Goal: Task Accomplishment & Management: Manage account settings

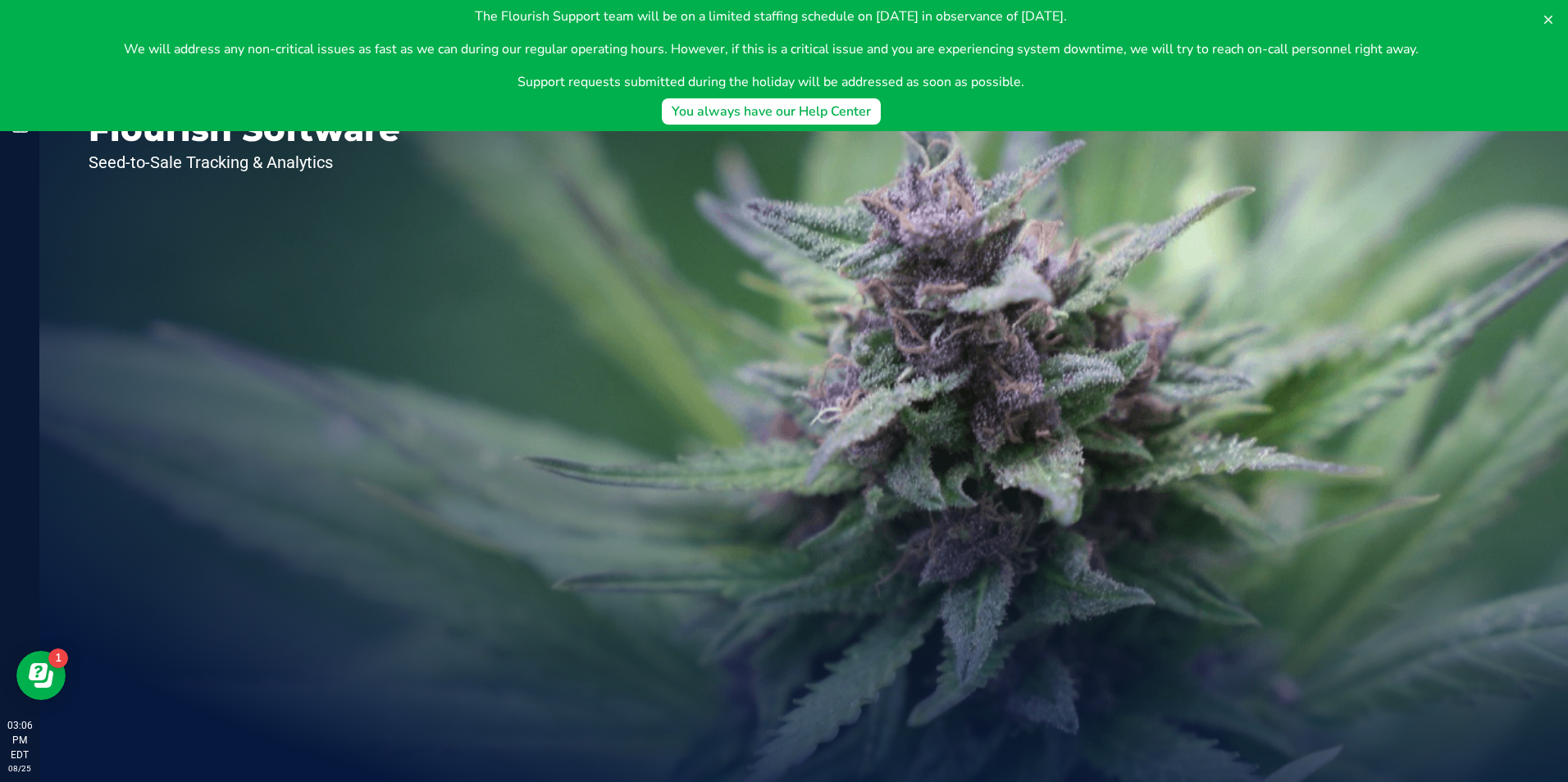
drag, startPoint x: 22, startPoint y: 103, endPoint x: 594, endPoint y: 90, distance: 572.1
click at [26, 103] on div "The Flourish Support team will be on a limited staffing schedule on September 1…" at bounding box center [770, 65] width 1515 height 118
click at [1547, 22] on icon at bounding box center [1548, 20] width 8 height 8
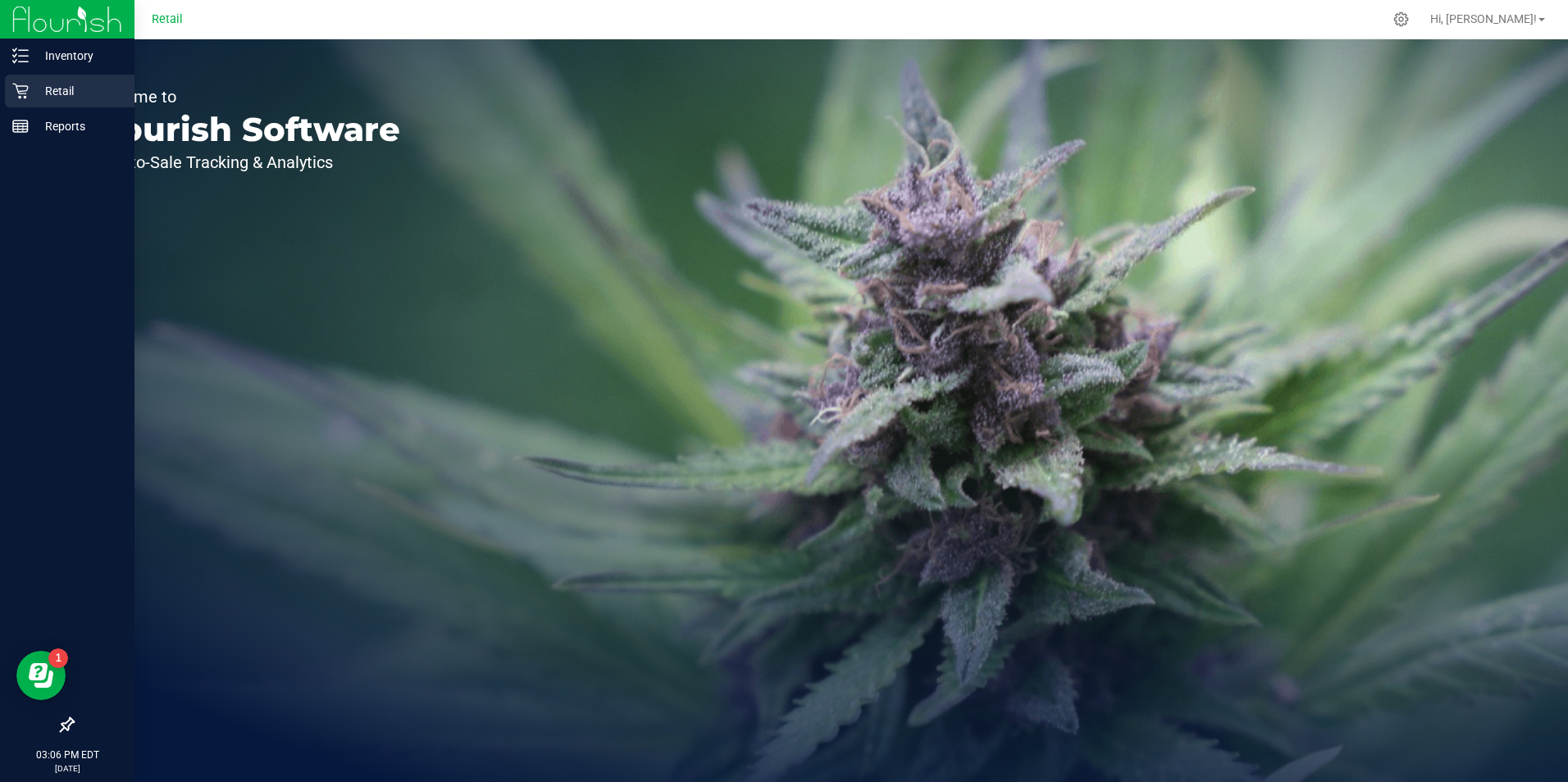
click at [32, 93] on p "Retail" at bounding box center [77, 91] width 99 height 20
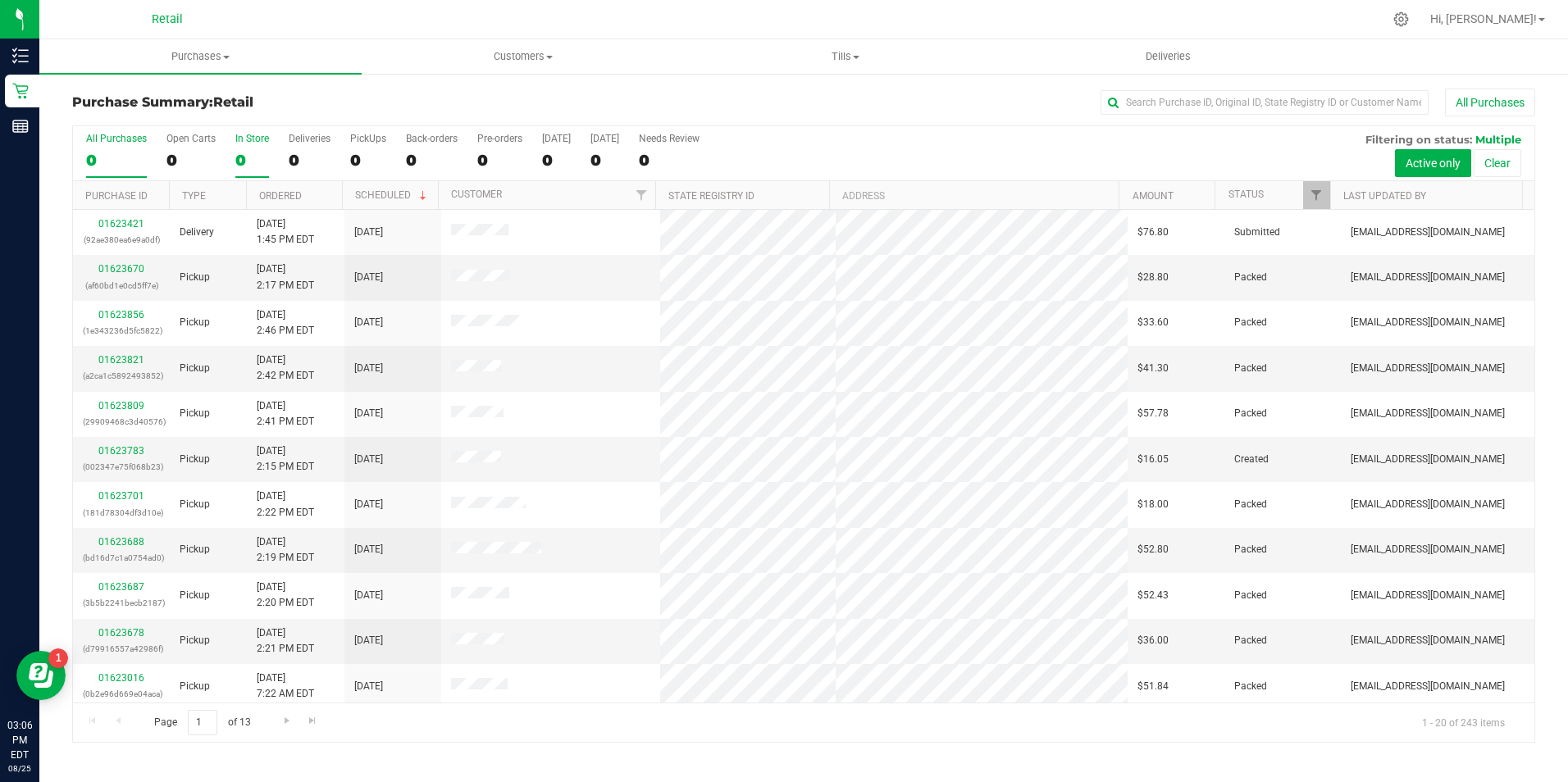
click at [242, 161] on div "0" at bounding box center [252, 160] width 33 height 19
click at [0, 0] on input "In Store 0" at bounding box center [0, 0] width 0 height 0
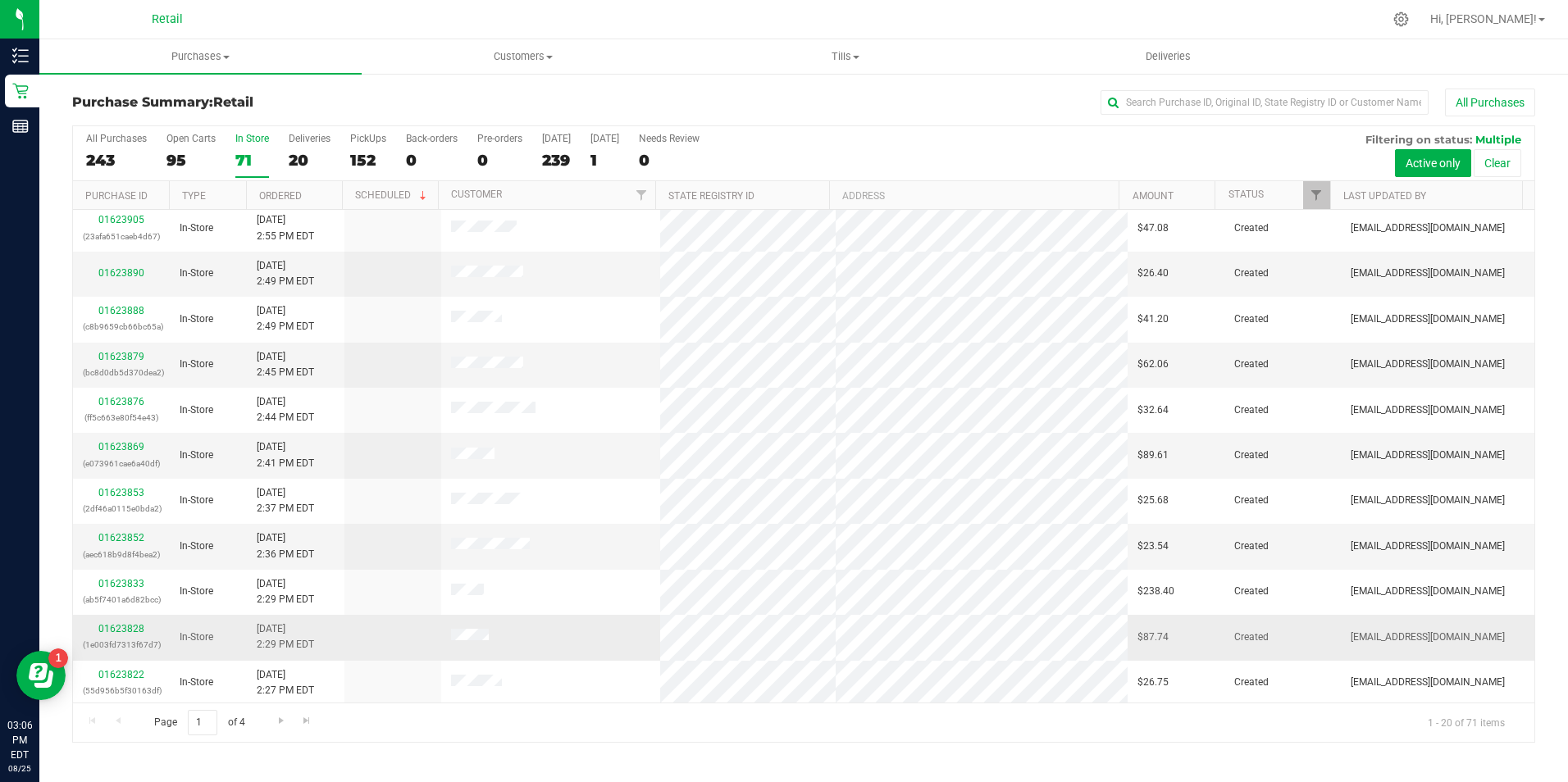
scroll to position [251, 0]
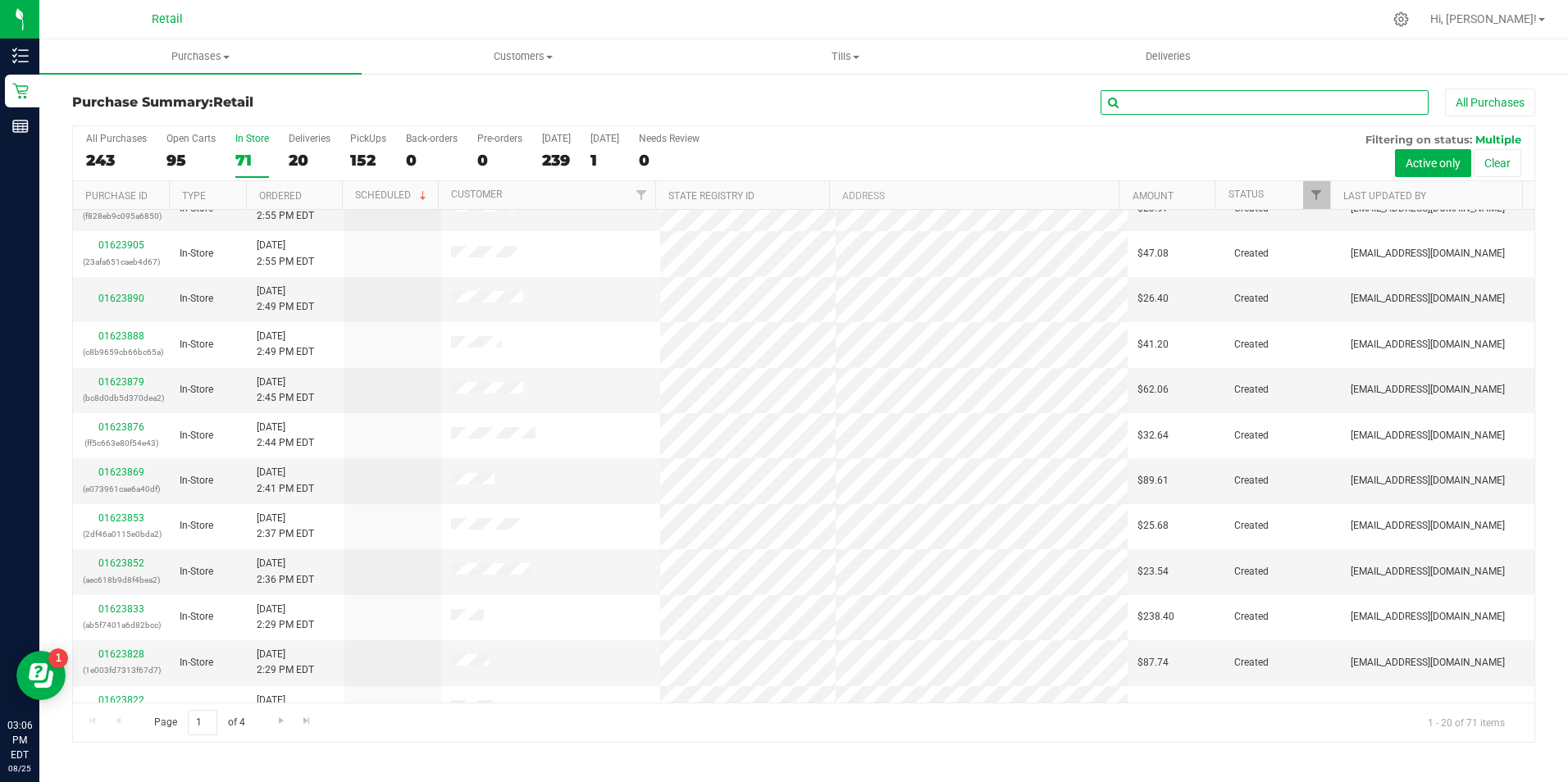
click at [1197, 102] on input "text" at bounding box center [1264, 102] width 328 height 24
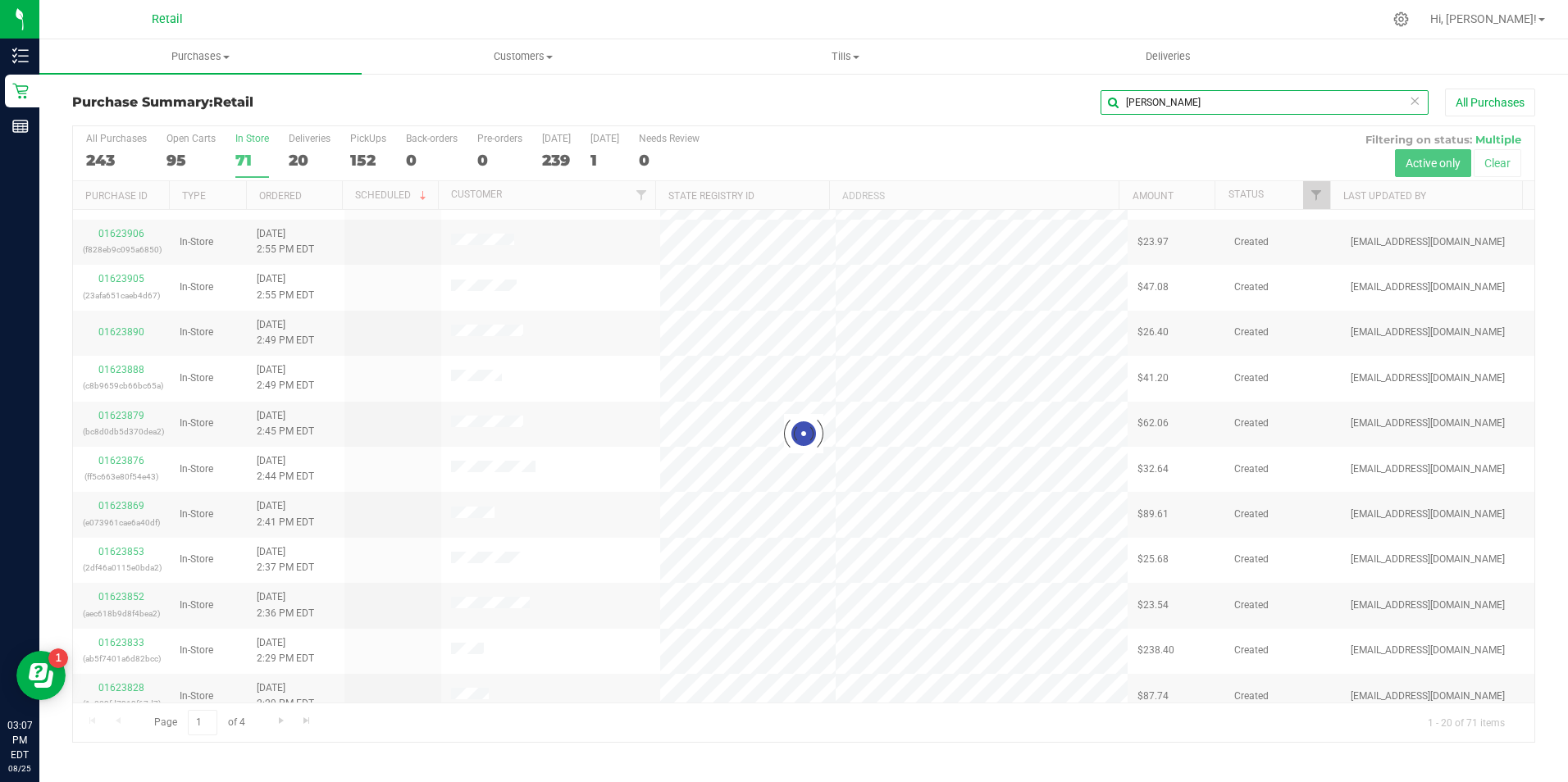
scroll to position [0, 0]
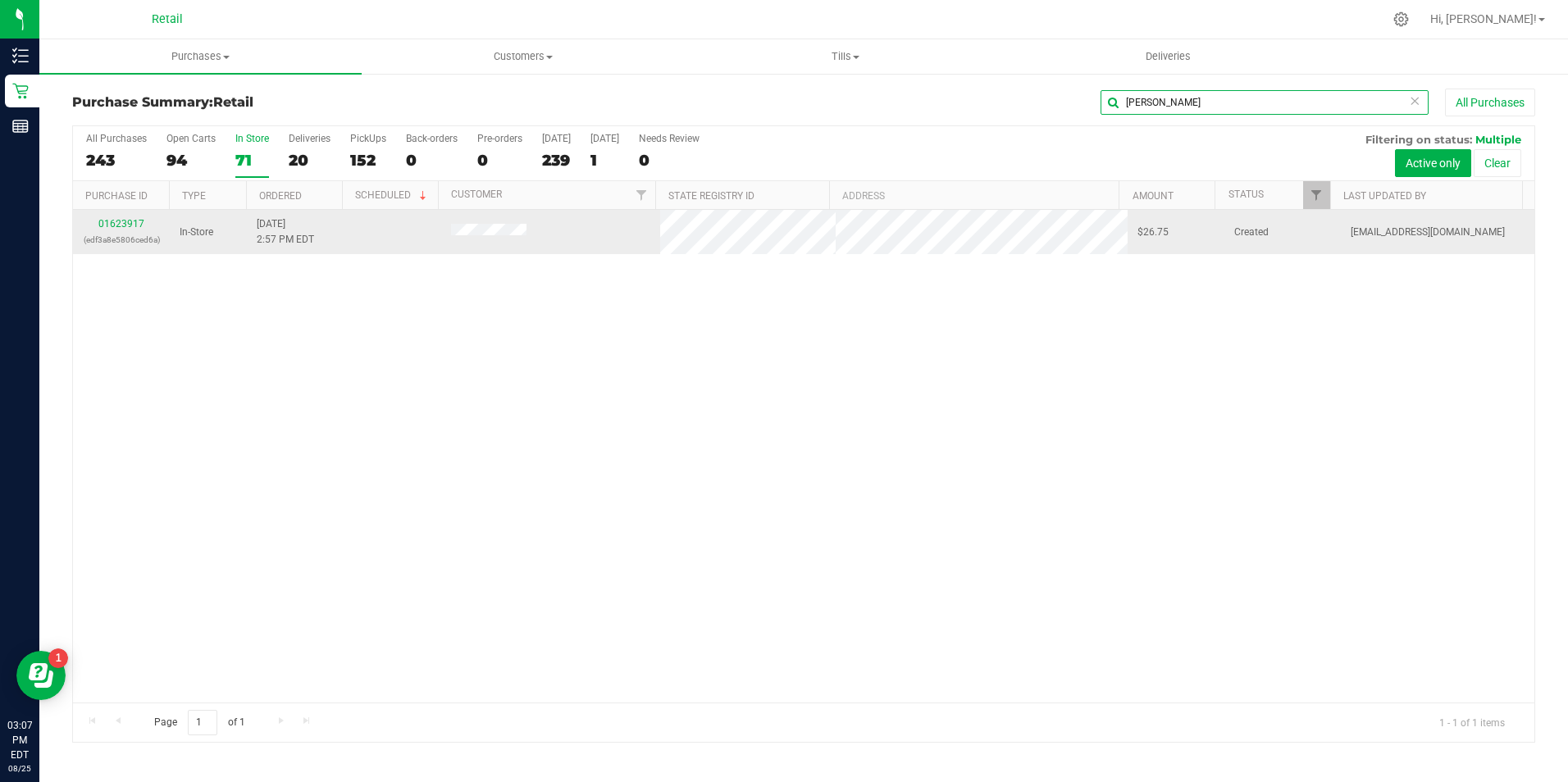
type input "ricardo"
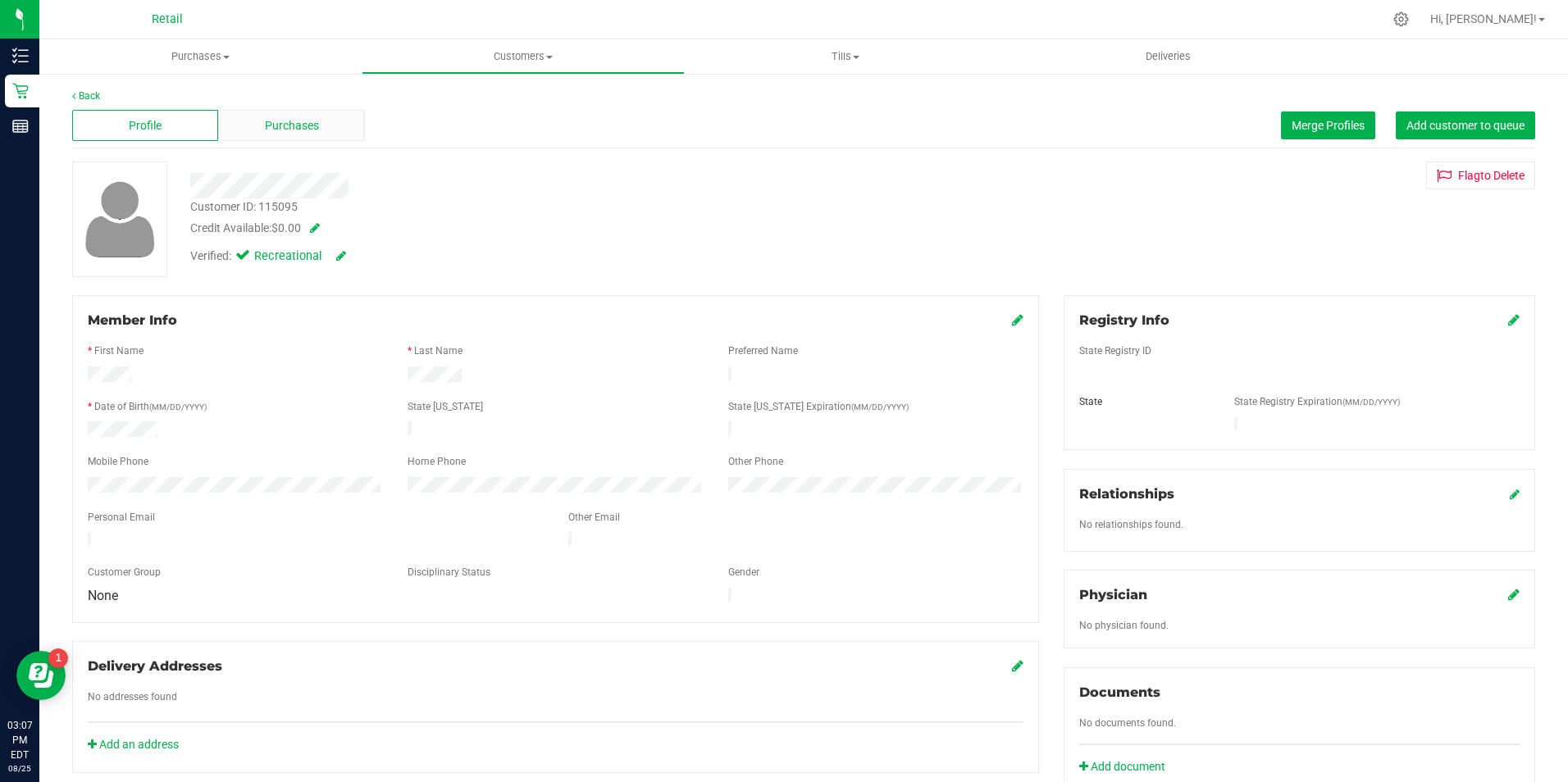
click at [254, 125] on div "Purchases" at bounding box center [291, 126] width 146 height 31
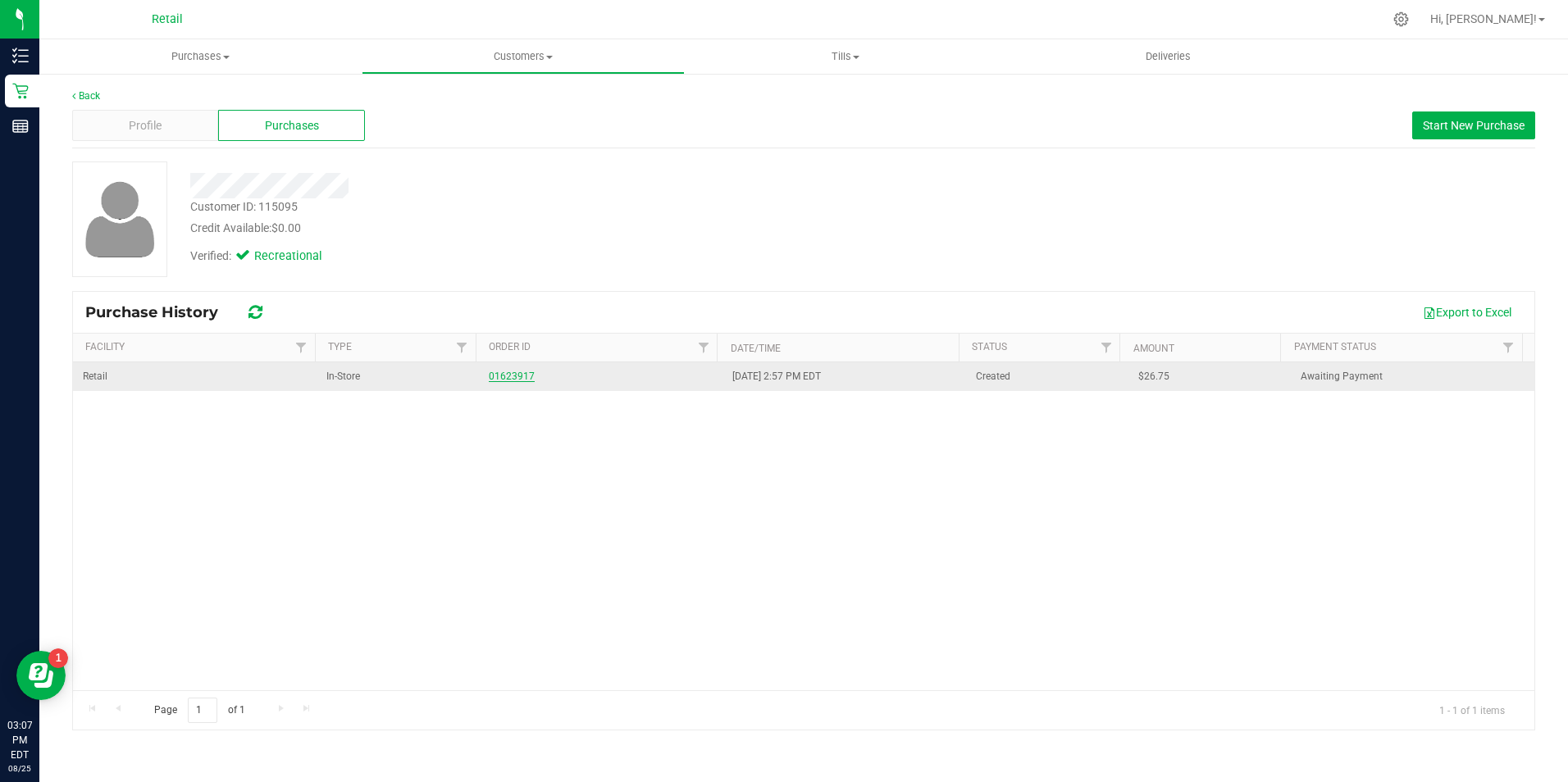
click at [515, 371] on link "01623917" at bounding box center [512, 377] width 46 height 12
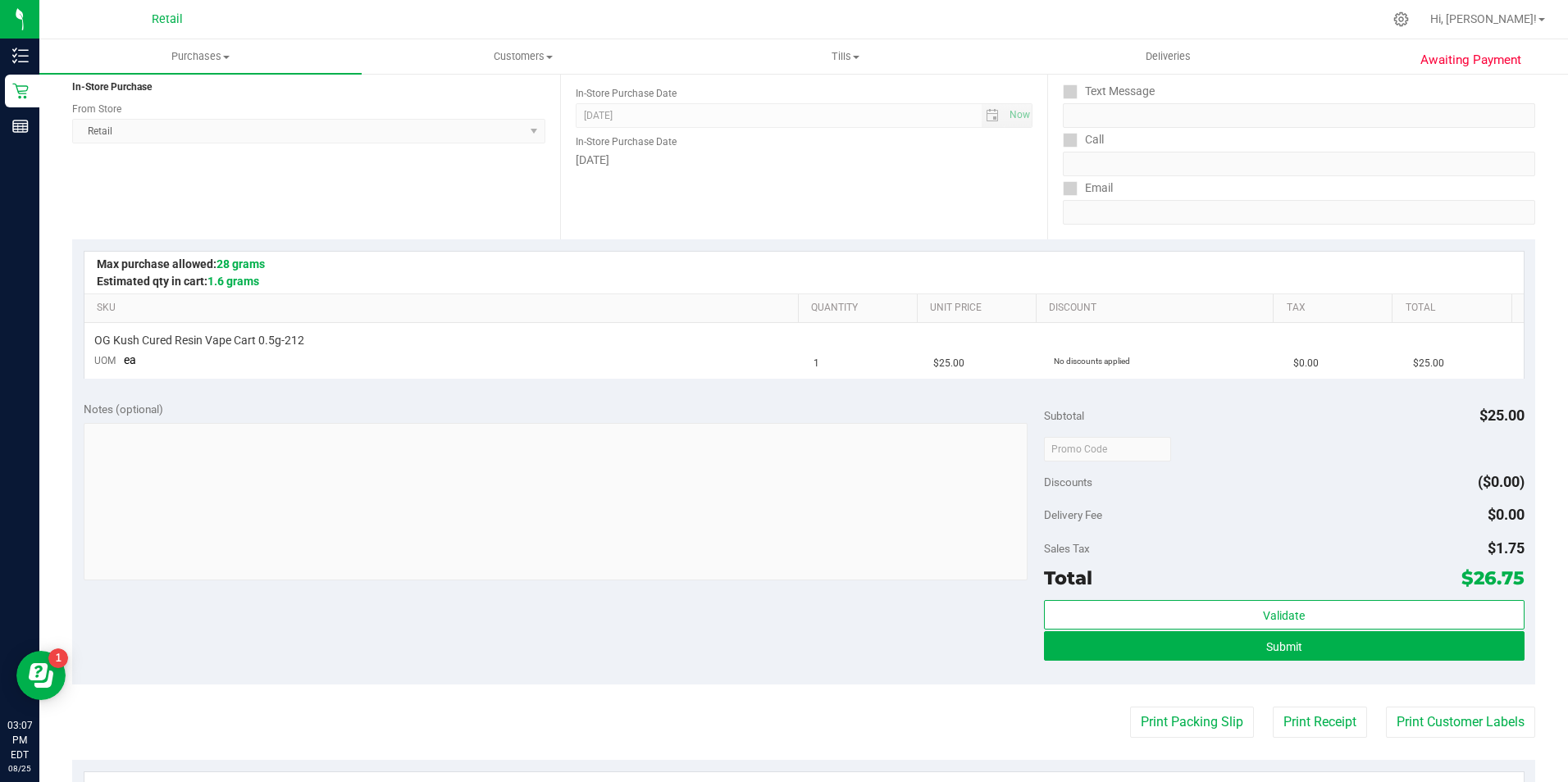
scroll to position [246, 0]
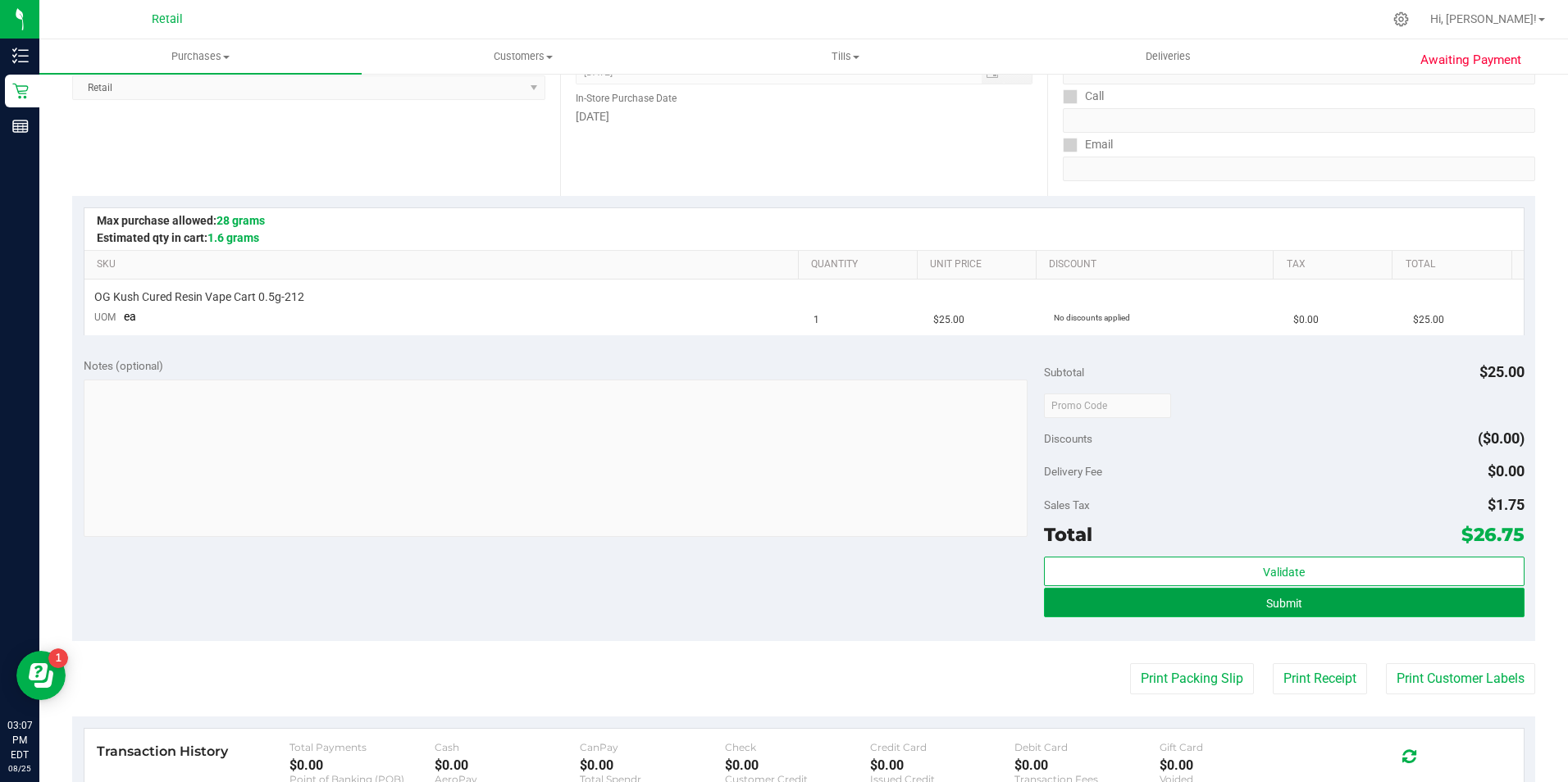
click at [1171, 599] on button "Submit" at bounding box center [1284, 602] width 480 height 29
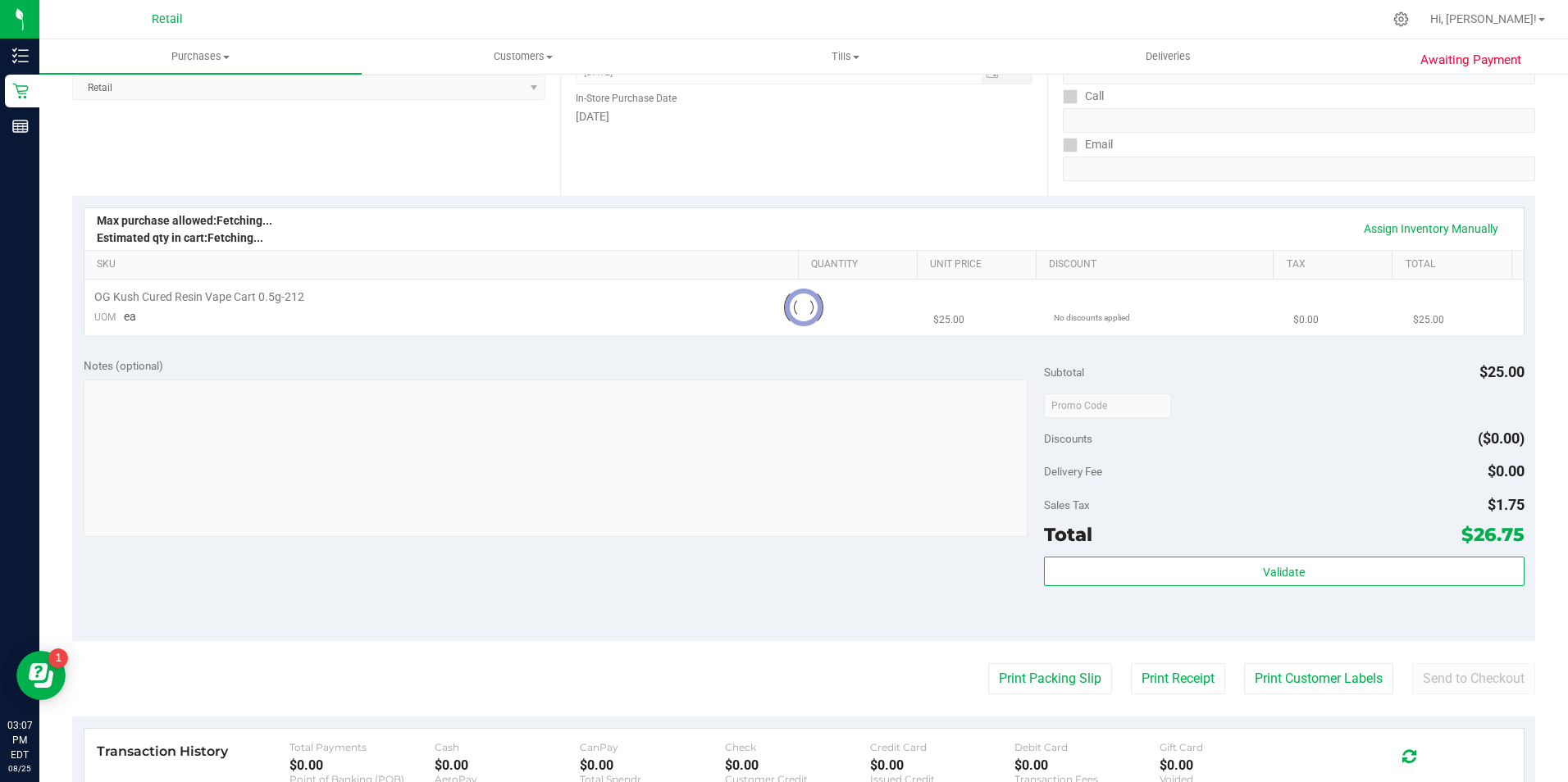
scroll to position [0, 0]
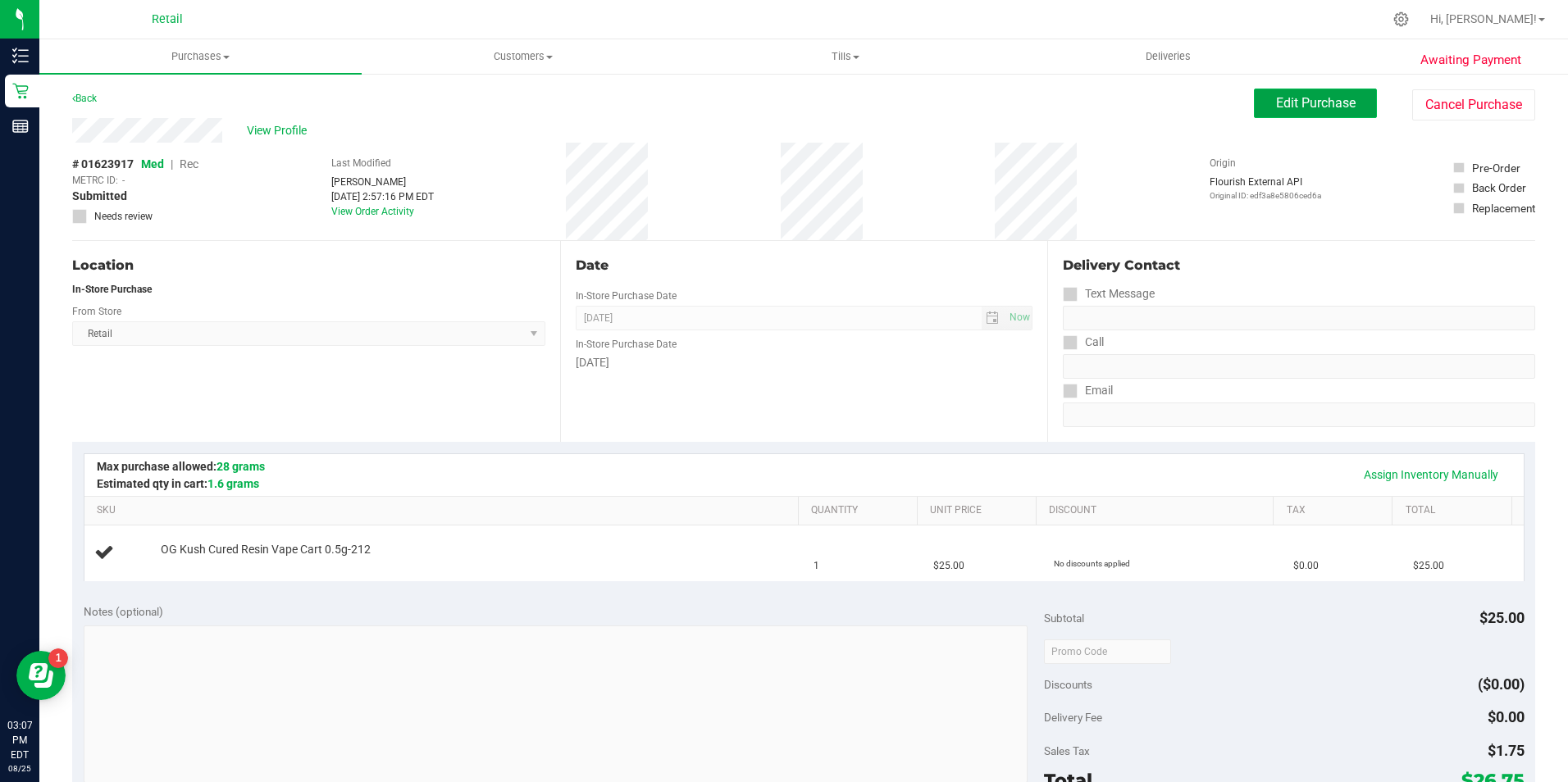
click at [1276, 103] on span "Edit Purchase" at bounding box center [1315, 103] width 79 height 16
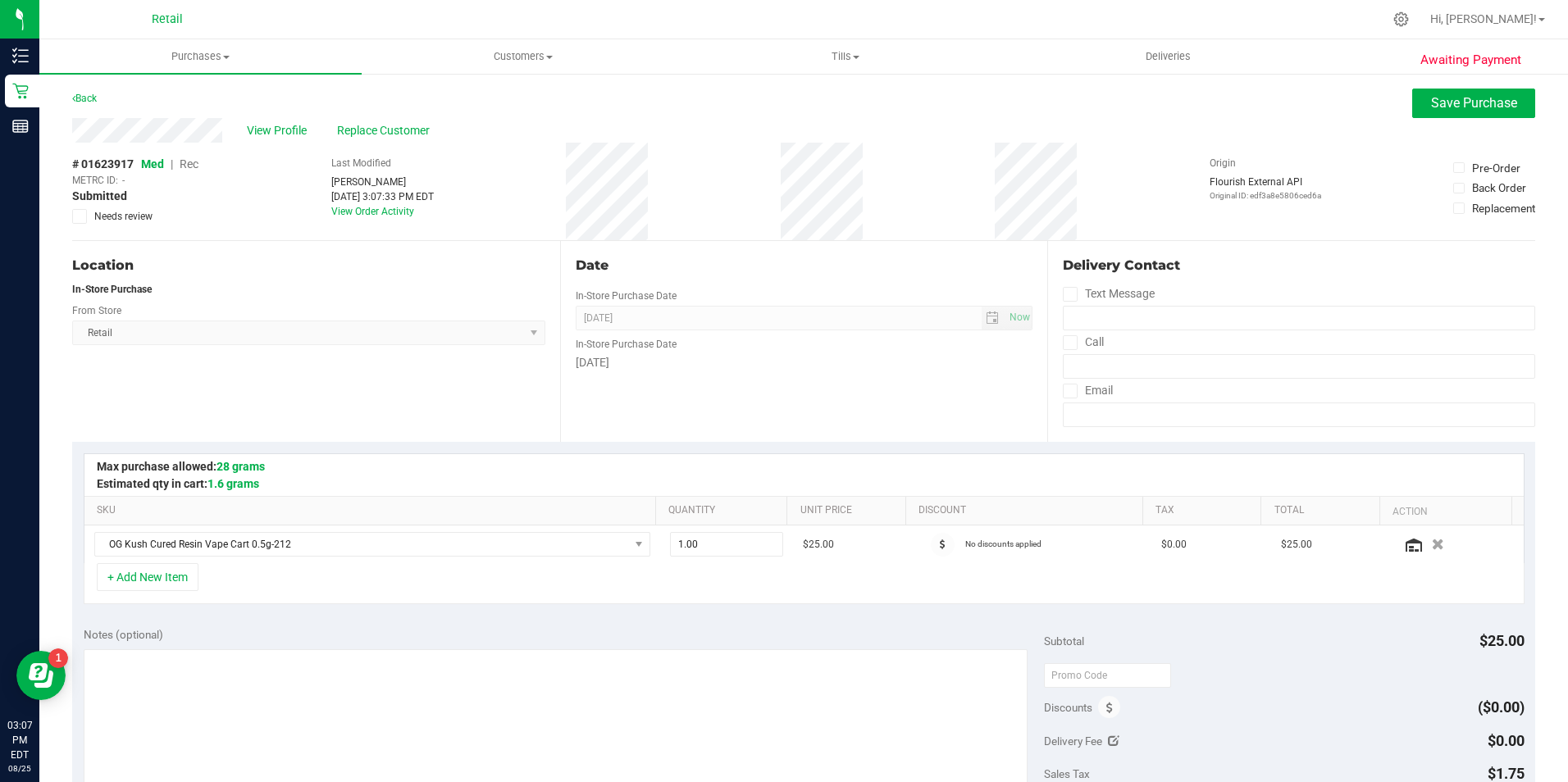
drag, startPoint x: 215, startPoint y: 170, endPoint x: 207, endPoint y: 174, distance: 8.9
click at [207, 174] on div "# 01623917 Med | Rec METRC ID: - Submitted Needs review Last Modified Joselyn C…" at bounding box center [804, 191] width 1463 height 98
drag, startPoint x: 207, startPoint y: 174, endPoint x: 188, endPoint y: 166, distance: 20.6
click at [188, 166] on span "Rec" at bounding box center [188, 163] width 19 height 13
click at [1431, 109] on span "Save Purchase" at bounding box center [1474, 103] width 86 height 16
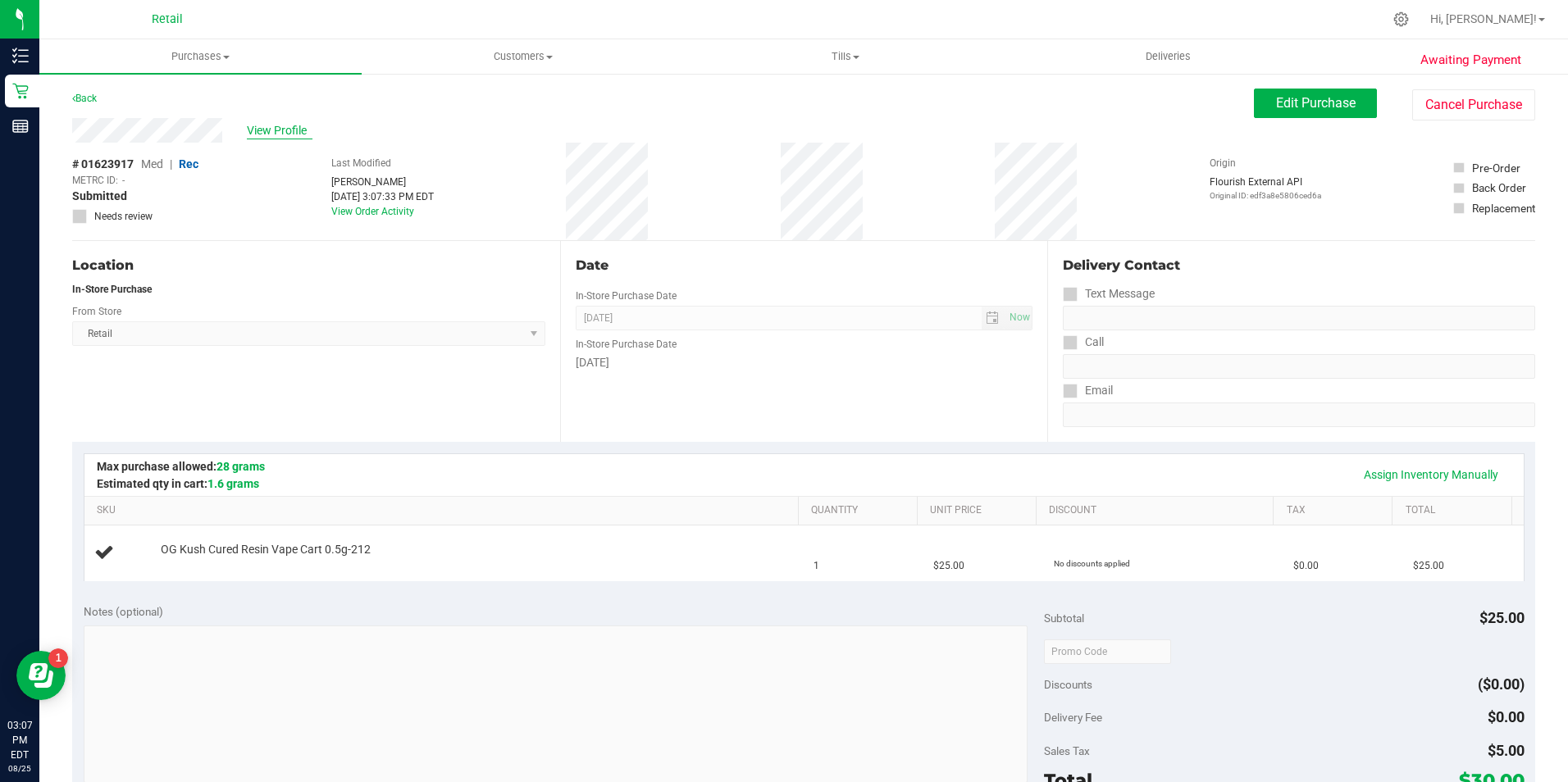
click at [305, 131] on span "View Profile" at bounding box center [279, 131] width 65 height 18
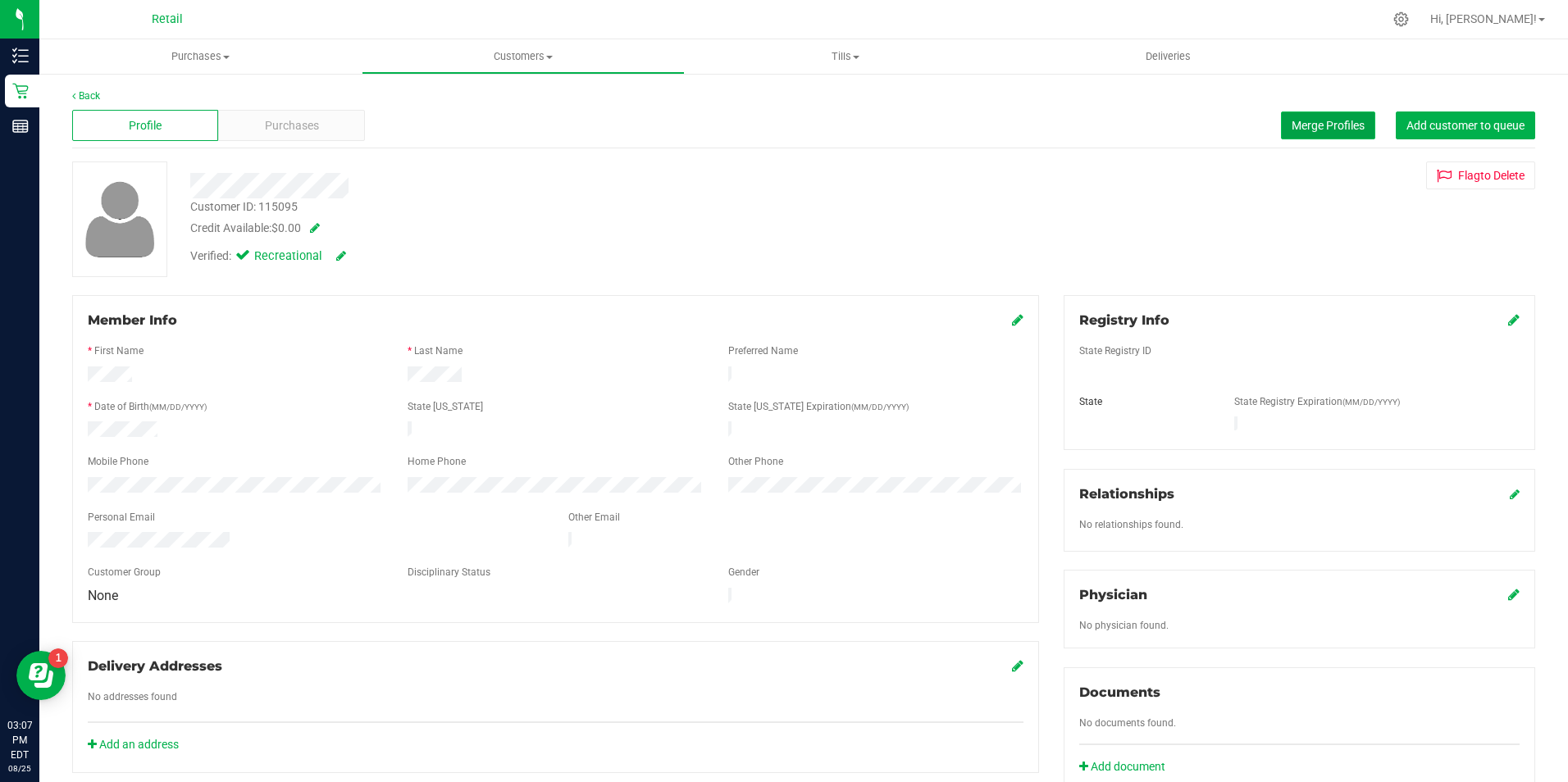
click at [1292, 121] on span "Merge Profiles" at bounding box center [1328, 125] width 73 height 13
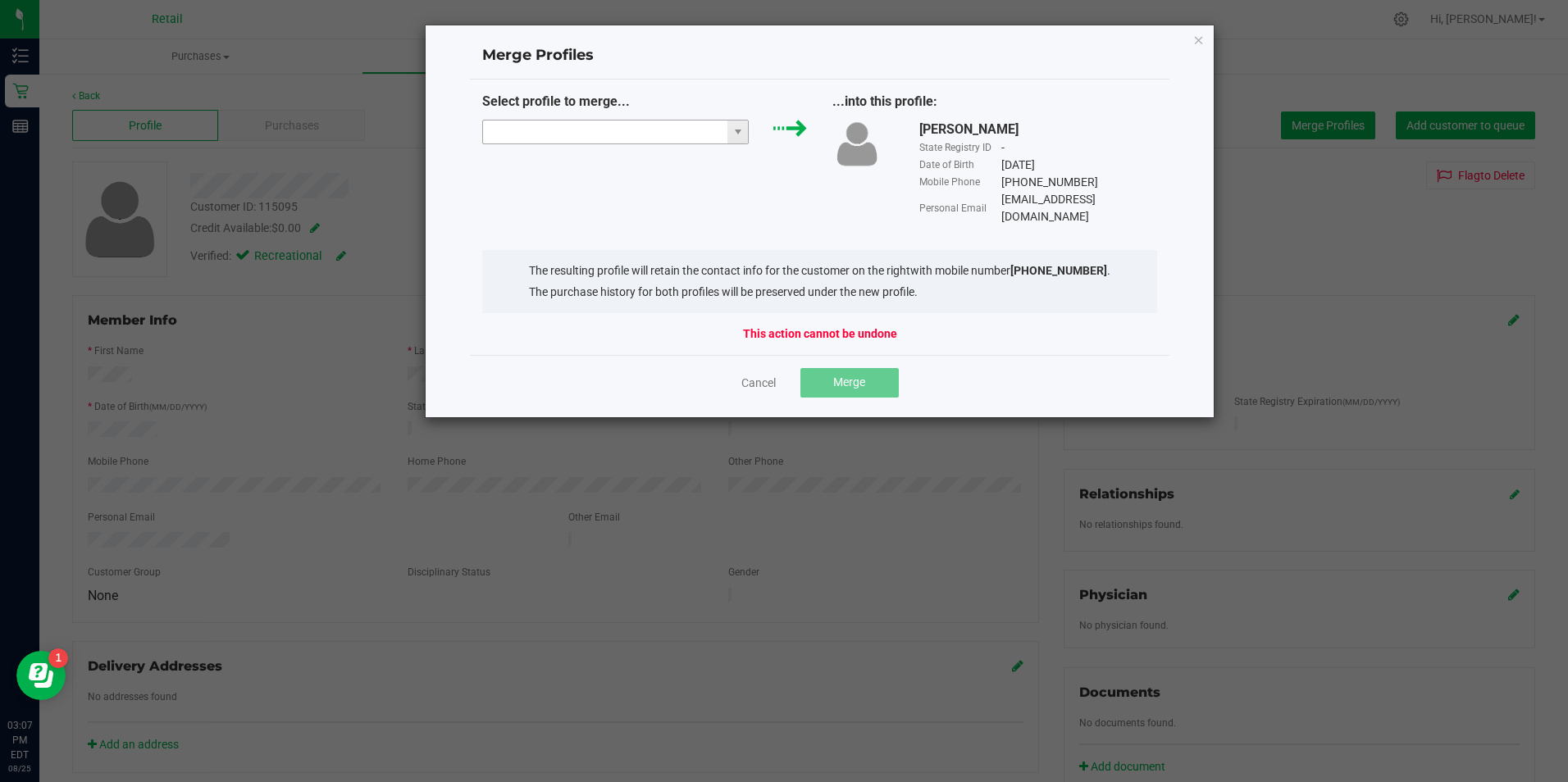
click at [573, 128] on input "NO DATA FOUND" at bounding box center [605, 132] width 245 height 23
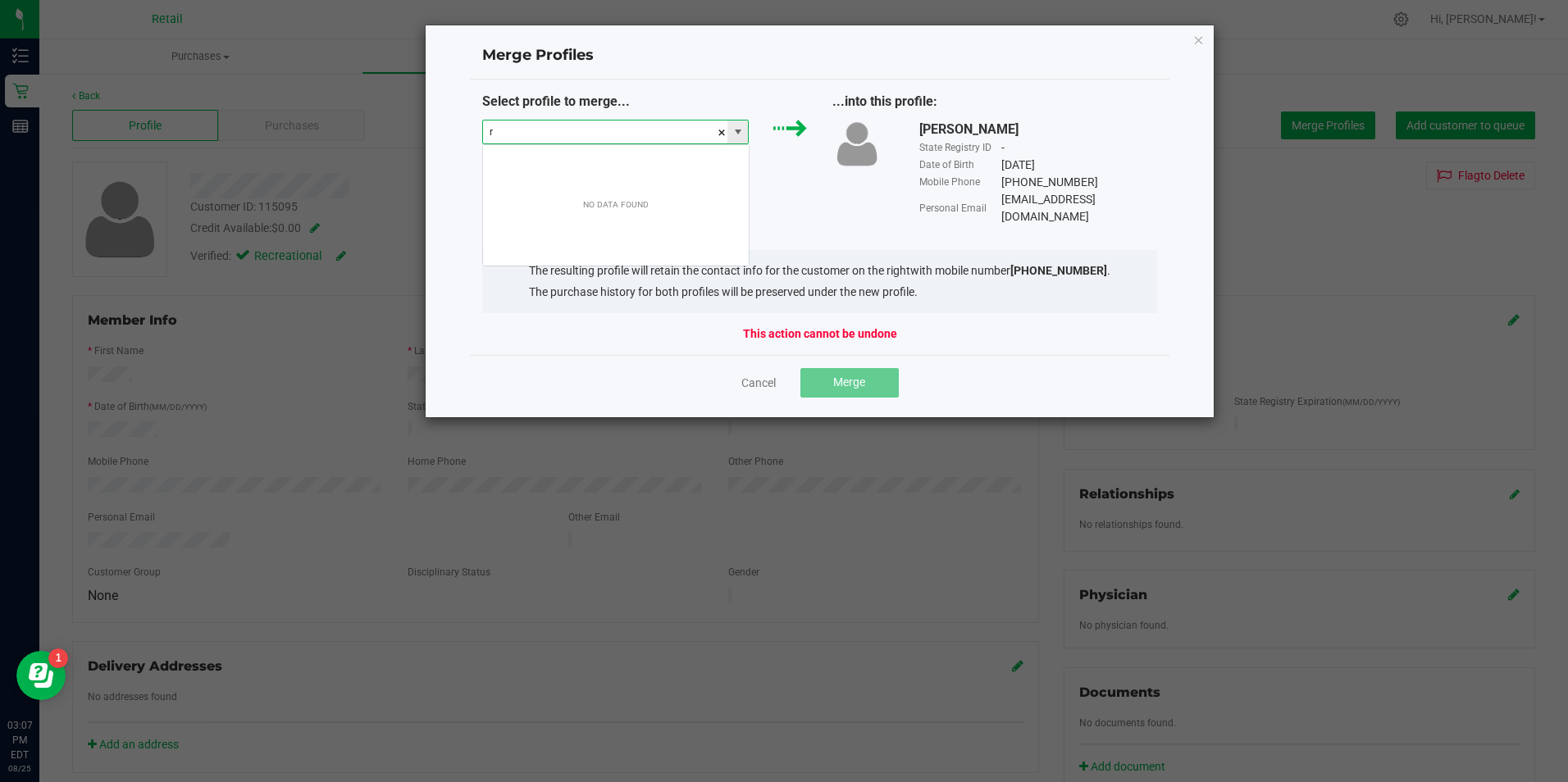
scroll to position [24, 267]
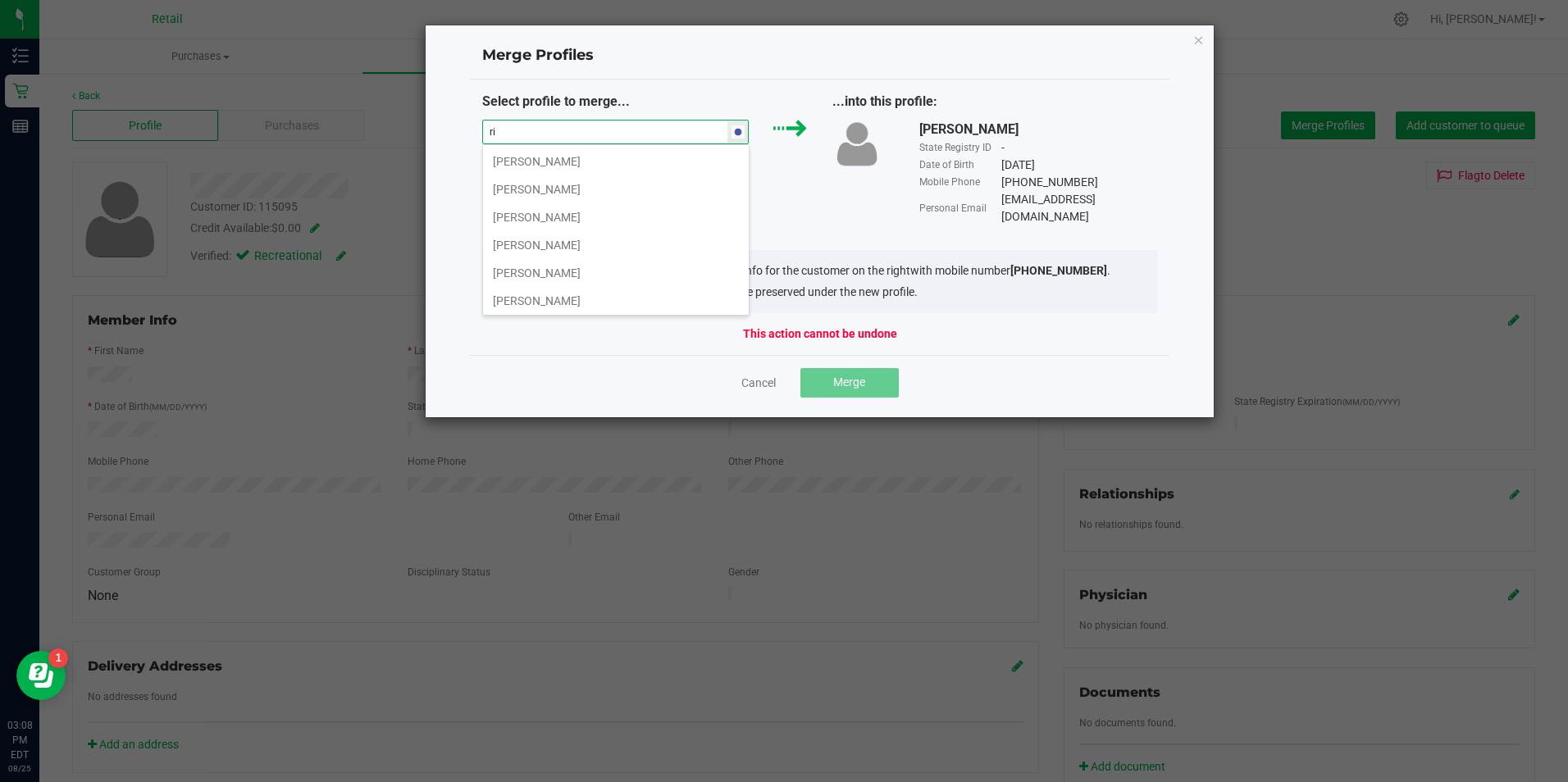
type input "r"
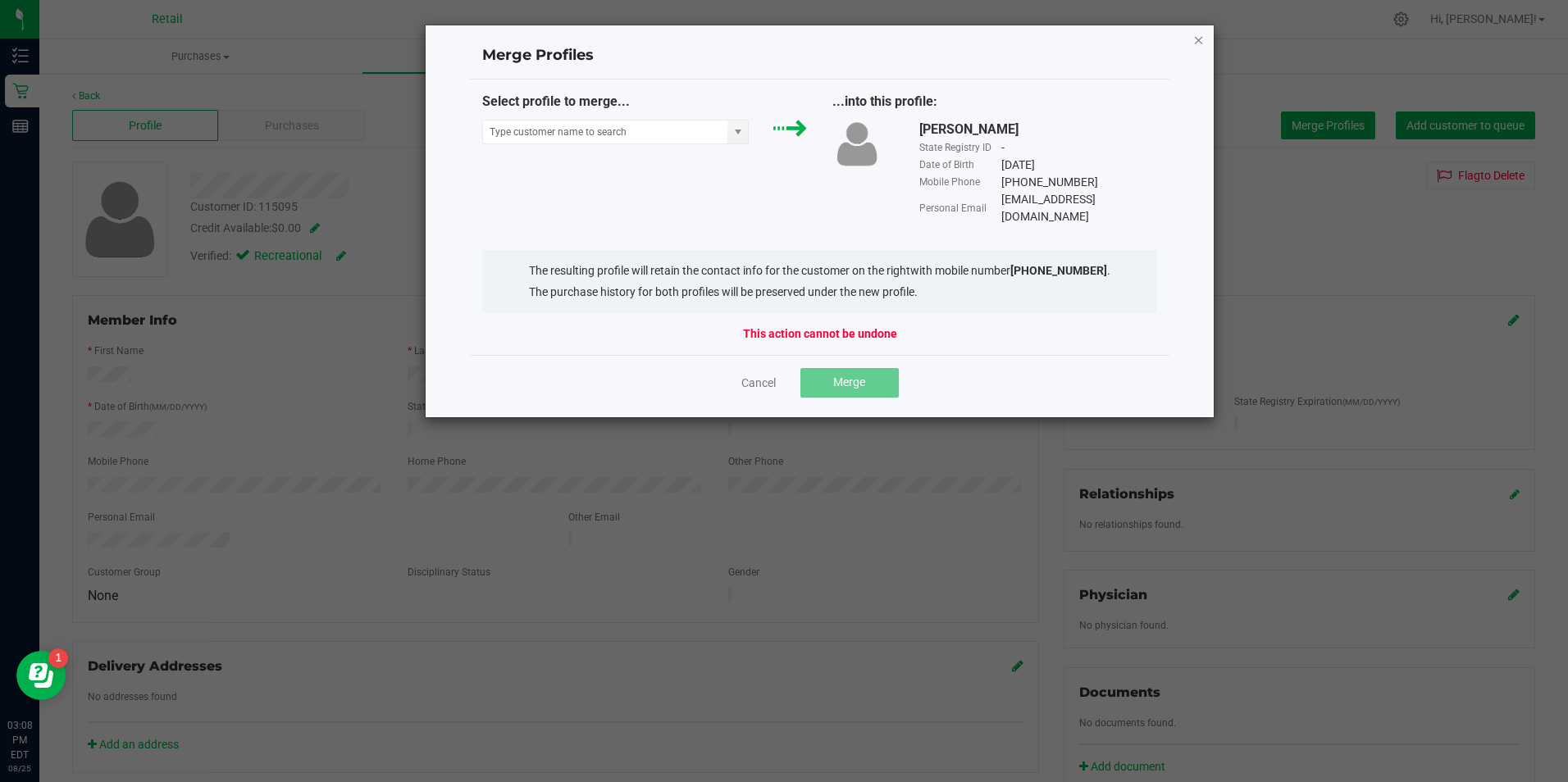
click at [1201, 44] on icon "Close" at bounding box center [1199, 39] width 12 height 20
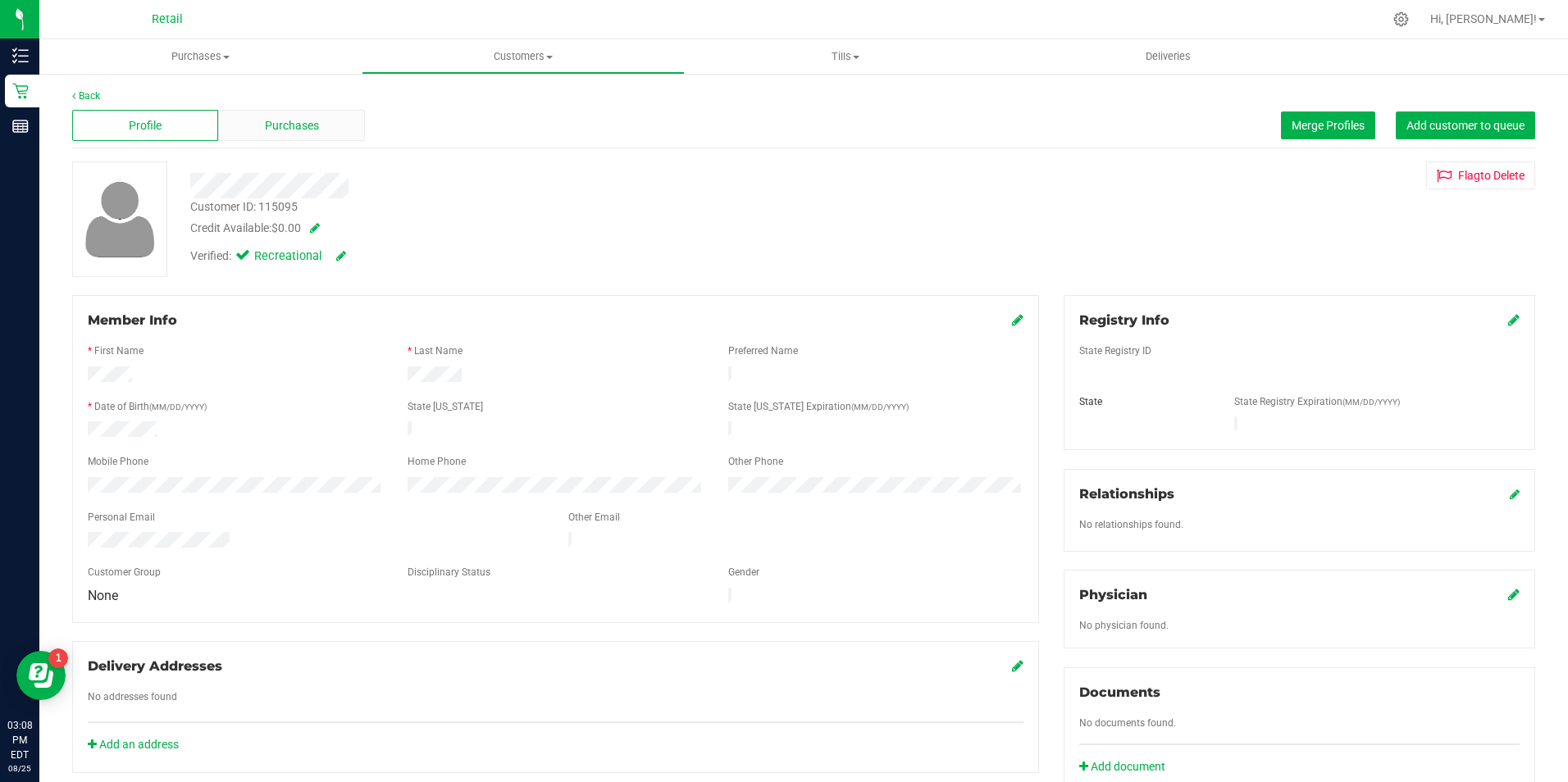
click at [306, 121] on span "Purchases" at bounding box center [291, 126] width 54 height 18
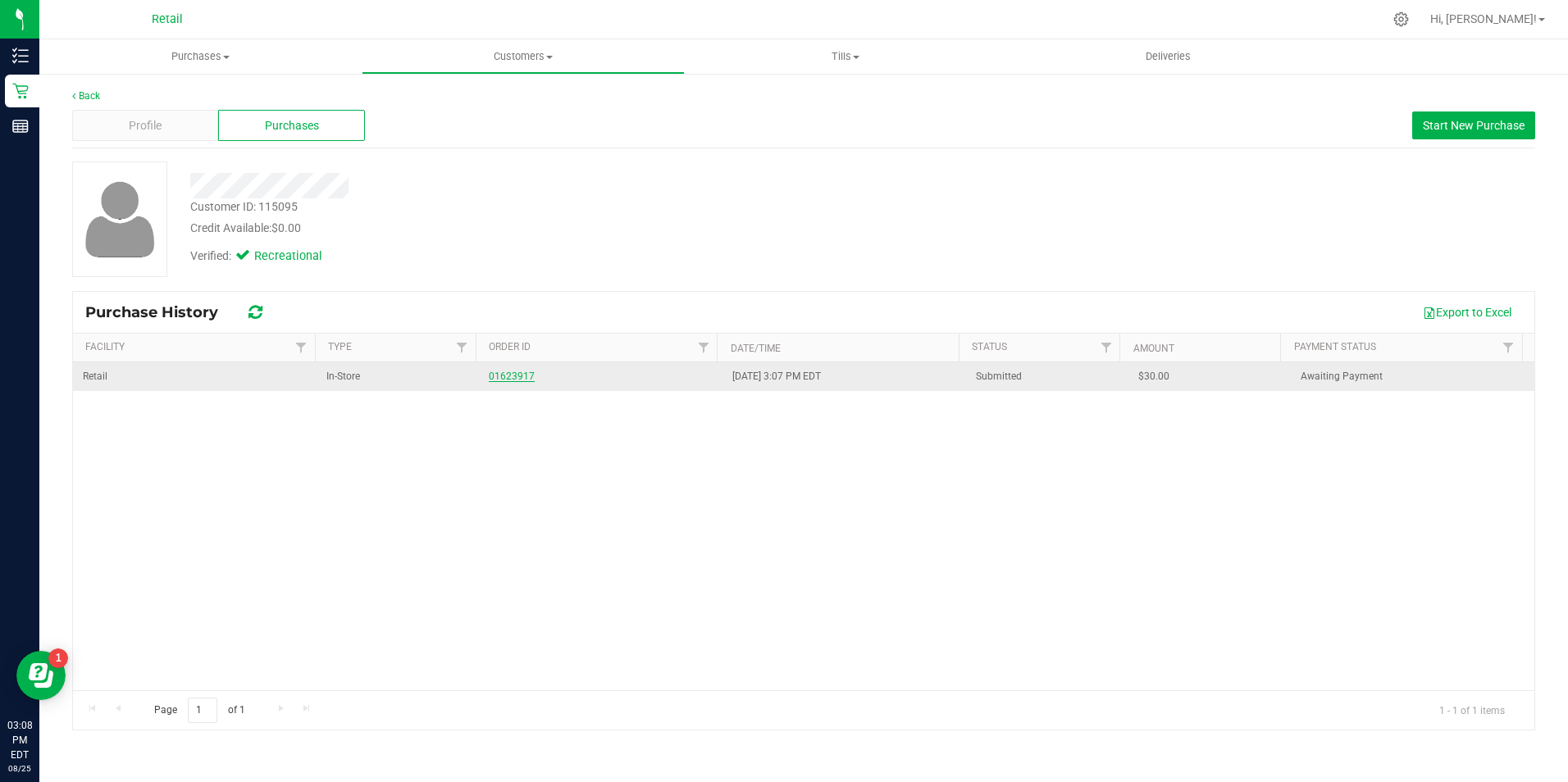
click at [524, 373] on link "01623917" at bounding box center [512, 377] width 46 height 12
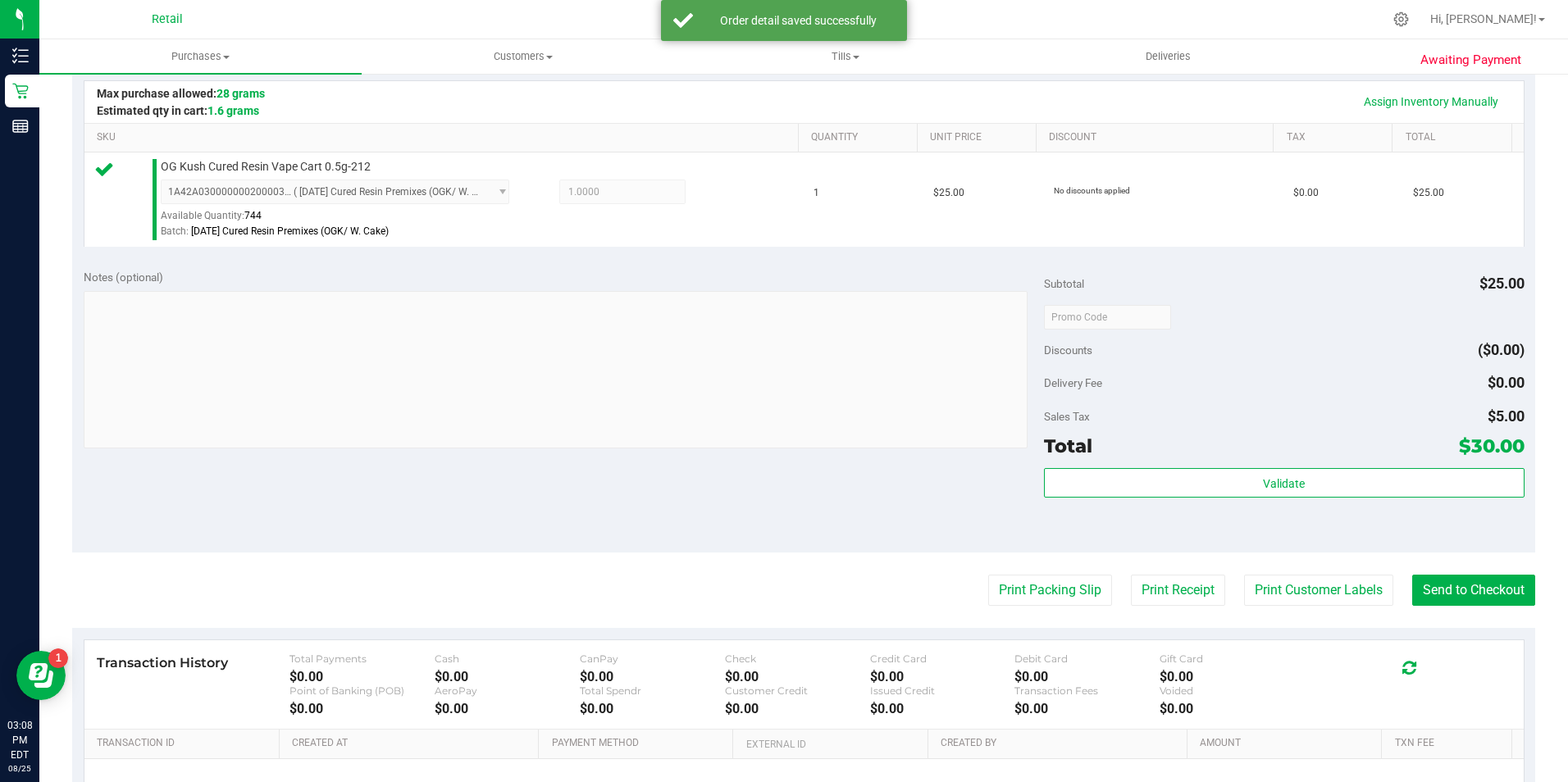
scroll to position [410, 0]
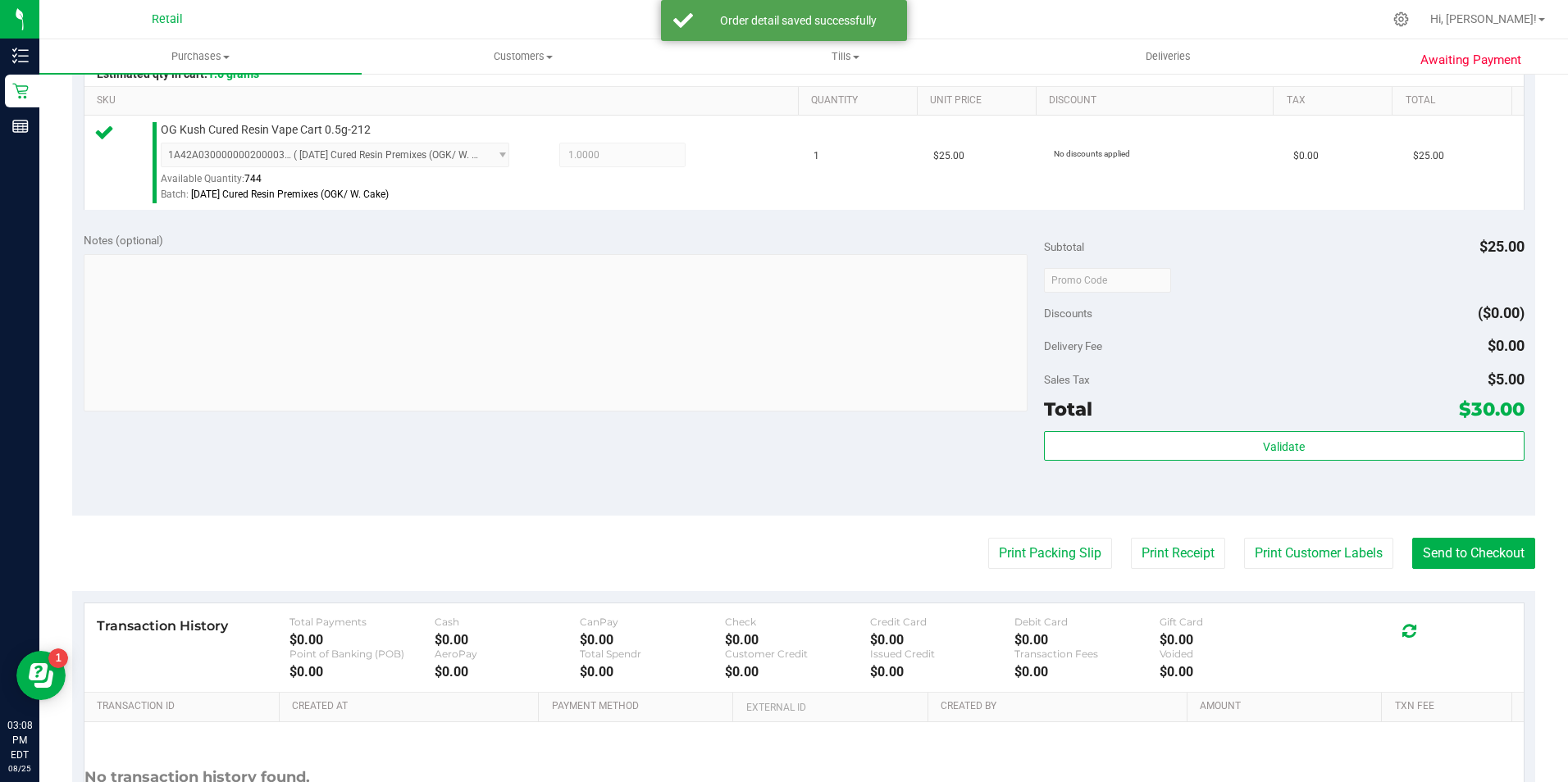
click at [1496, 532] on purchase-details "Back Edit Purchase Cancel Purchase View Profile # 01623917 Med | Rec METRC ID: …" at bounding box center [804, 288] width 1463 height 1219
click at [1460, 562] on button "Send to Checkout" at bounding box center [1473, 554] width 123 height 31
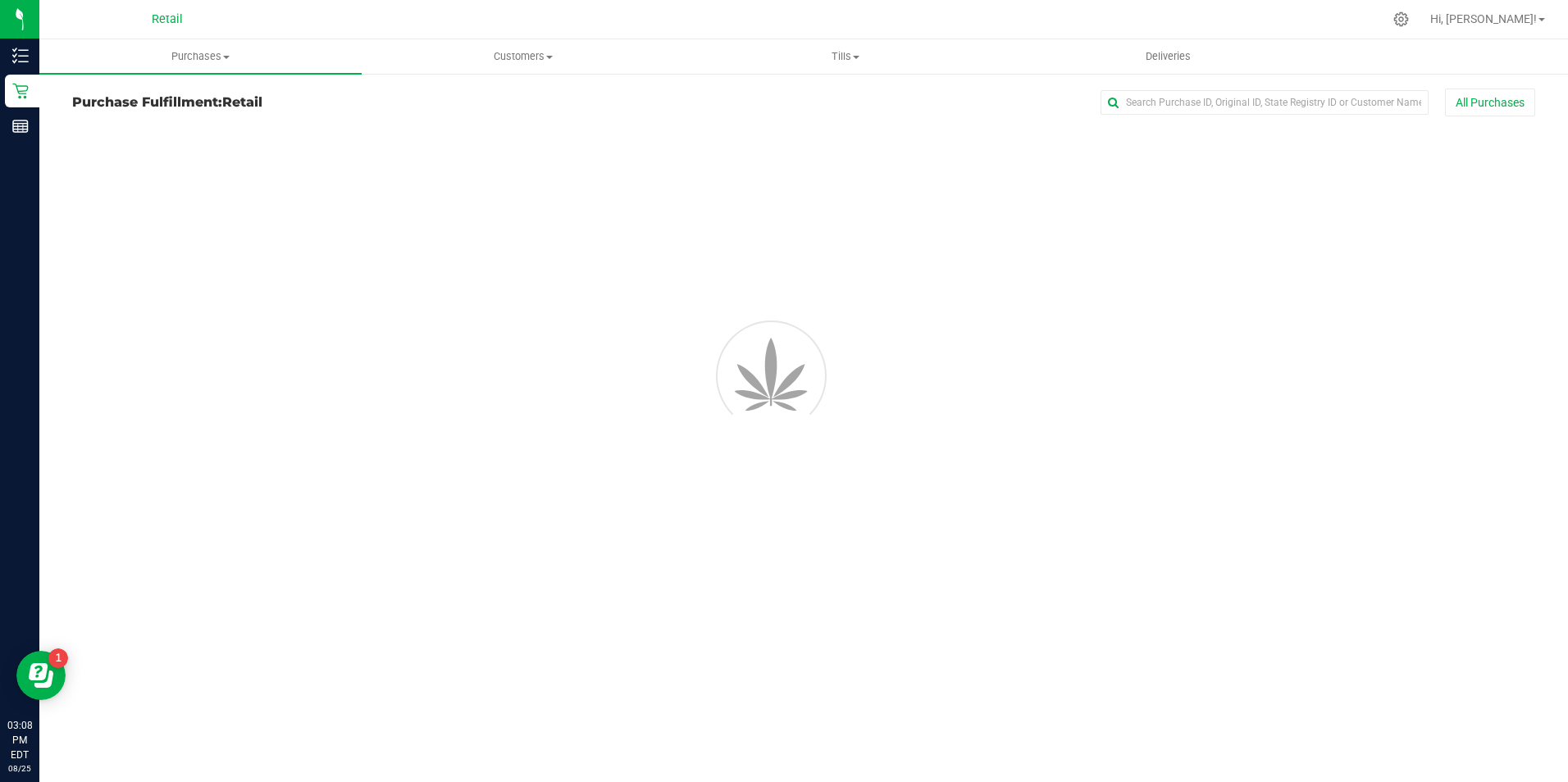
click at [1453, 549] on div "Purchases Summary of purchases Fulfillment All purchases Customers All customer…" at bounding box center [804, 410] width 1529 height 743
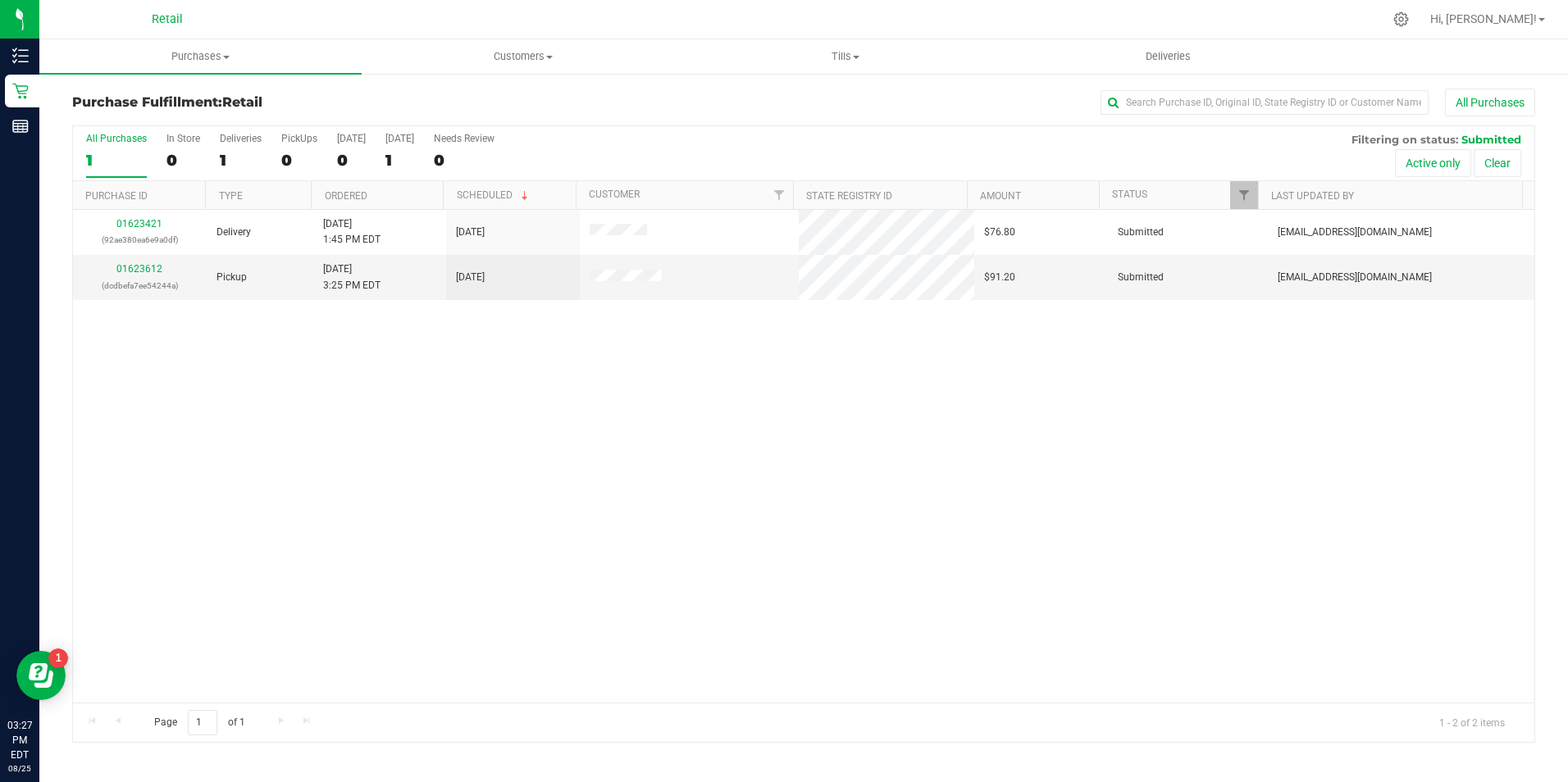
click at [1137, 131] on div "All Purchases 1 In Store 0 Deliveries 1 PickUps 0 Today 0 Tomorrow 1 Needs Revi…" at bounding box center [804, 132] width 1462 height 13
click at [1153, 128] on div "All Purchases 1 In Store 0 Deliveries 1 PickUps 0 Today 0 Tomorrow 1 Needs Revi…" at bounding box center [804, 132] width 1462 height 13
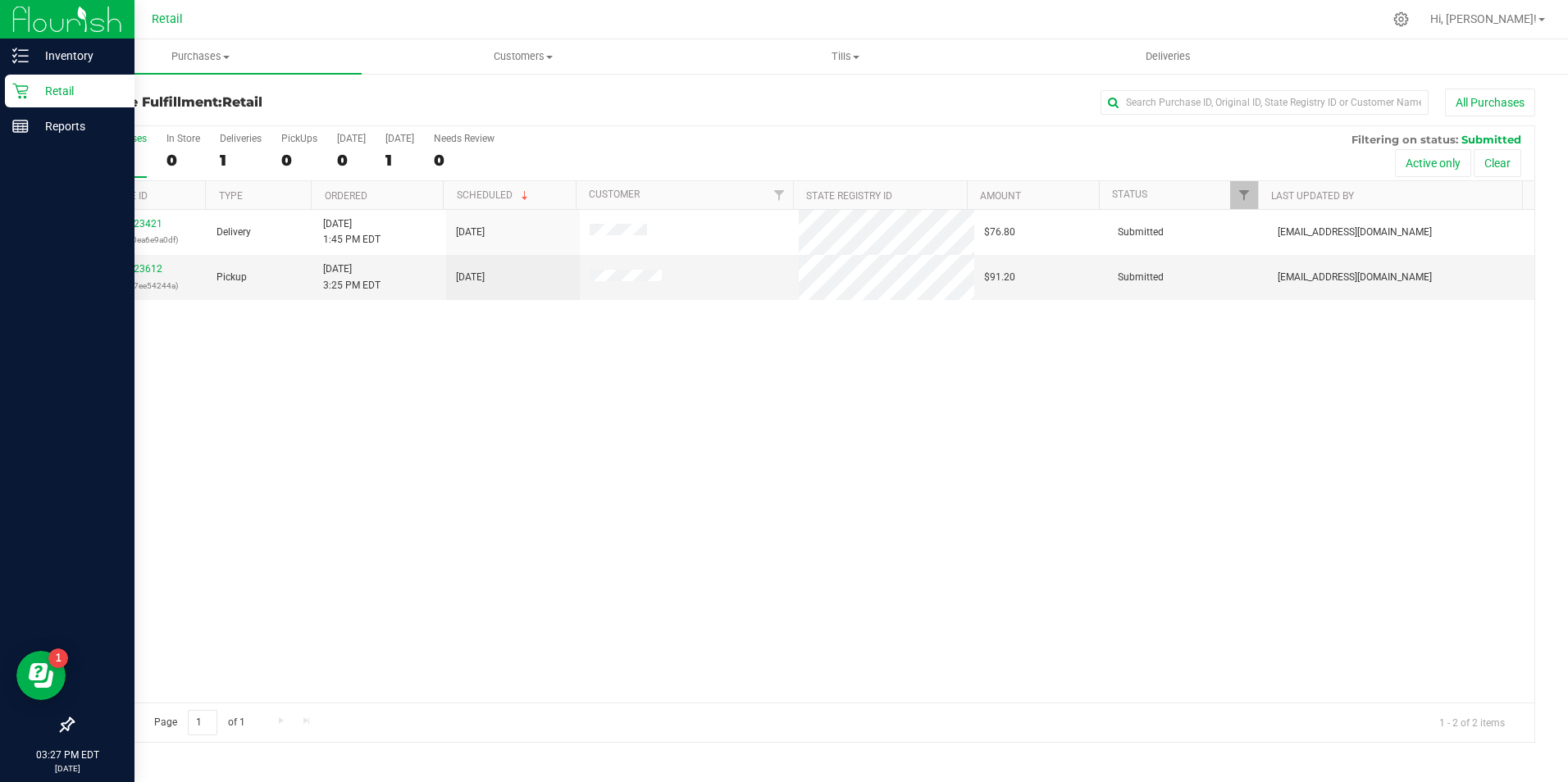
click at [24, 100] on div "Retail" at bounding box center [69, 91] width 130 height 33
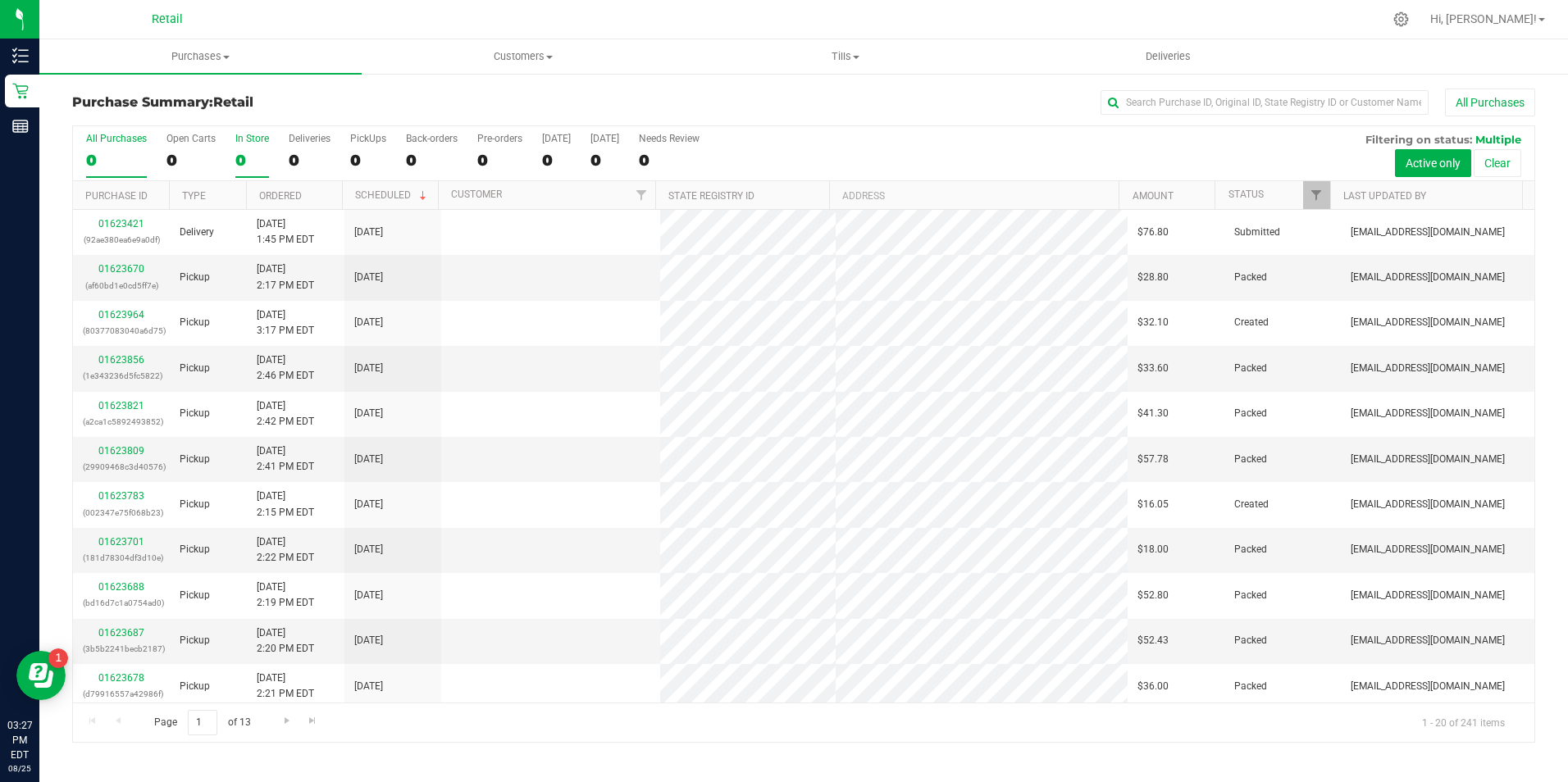
click at [239, 145] on label "In Store 0" at bounding box center [252, 155] width 33 height 45
click at [0, 0] on input "In Store 0" at bounding box center [0, 0] width 0 height 0
click at [1191, 99] on input "text" at bounding box center [1264, 102] width 328 height 24
click at [108, 163] on div "0" at bounding box center [116, 160] width 61 height 19
click at [0, 0] on input "All Purchases 0" at bounding box center [0, 0] width 0 height 0
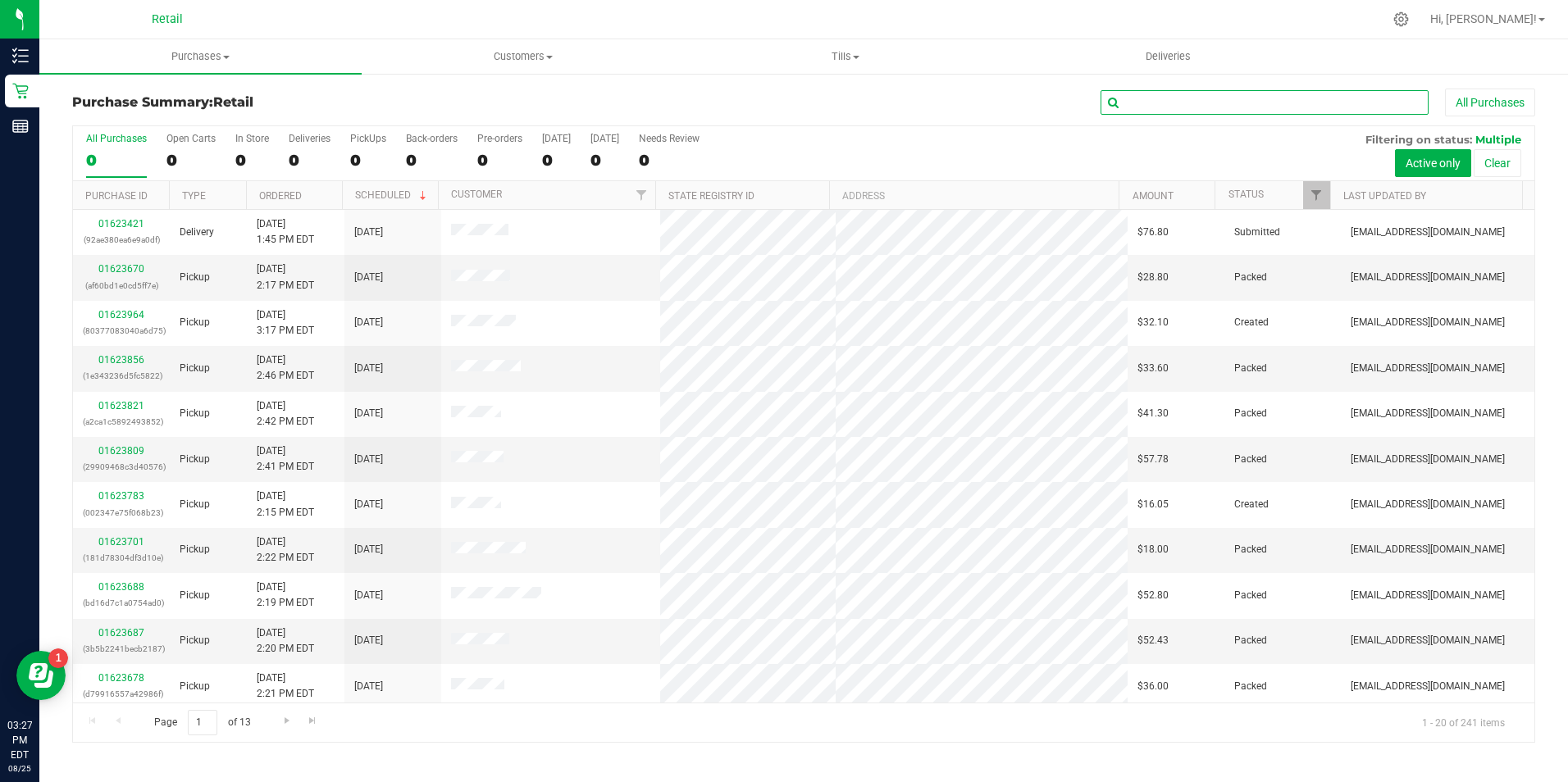
click at [1183, 101] on input "text" at bounding box center [1264, 102] width 328 height 24
type input "reily"
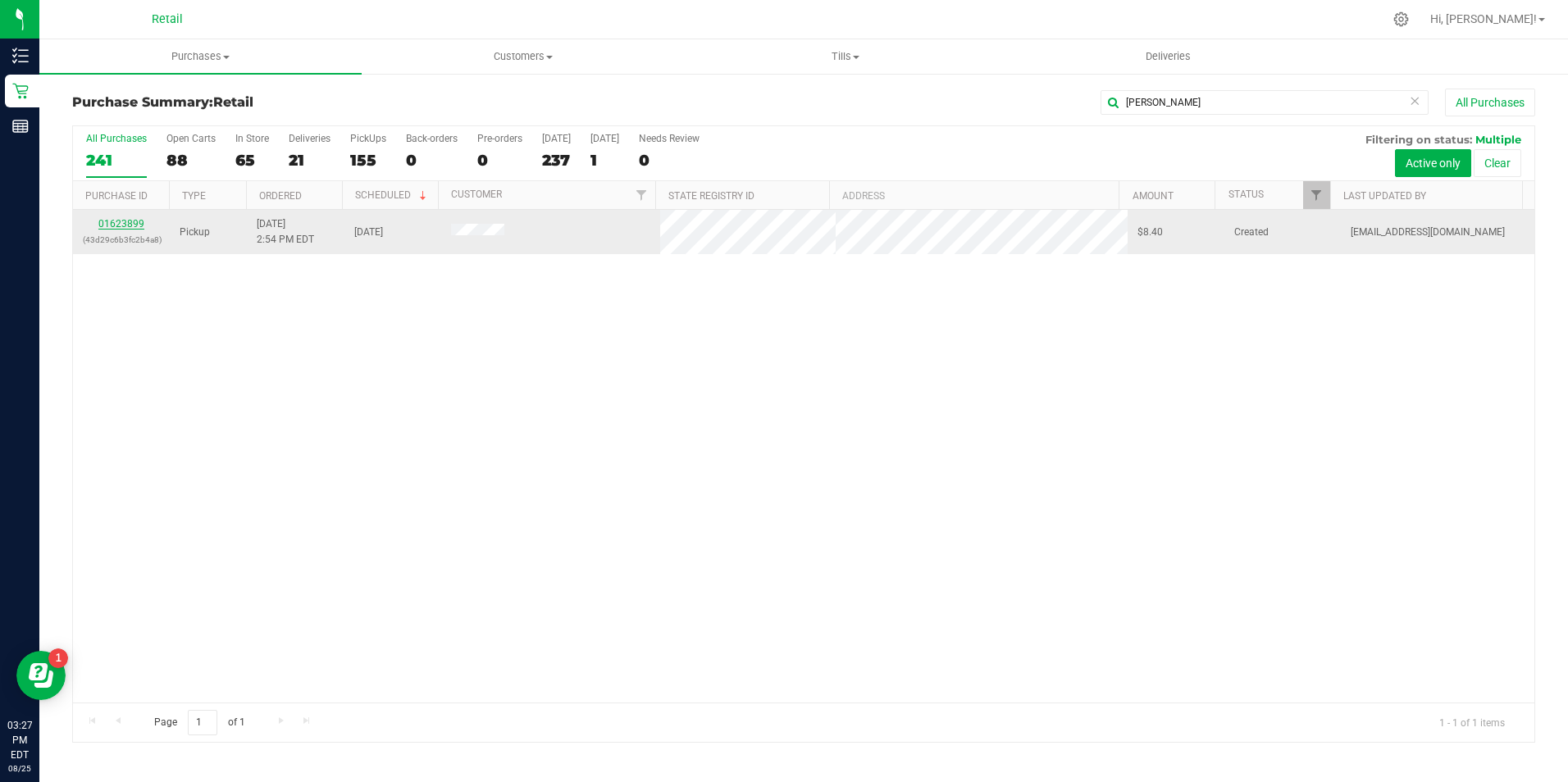
click at [134, 227] on link "01623899" at bounding box center [121, 224] width 46 height 12
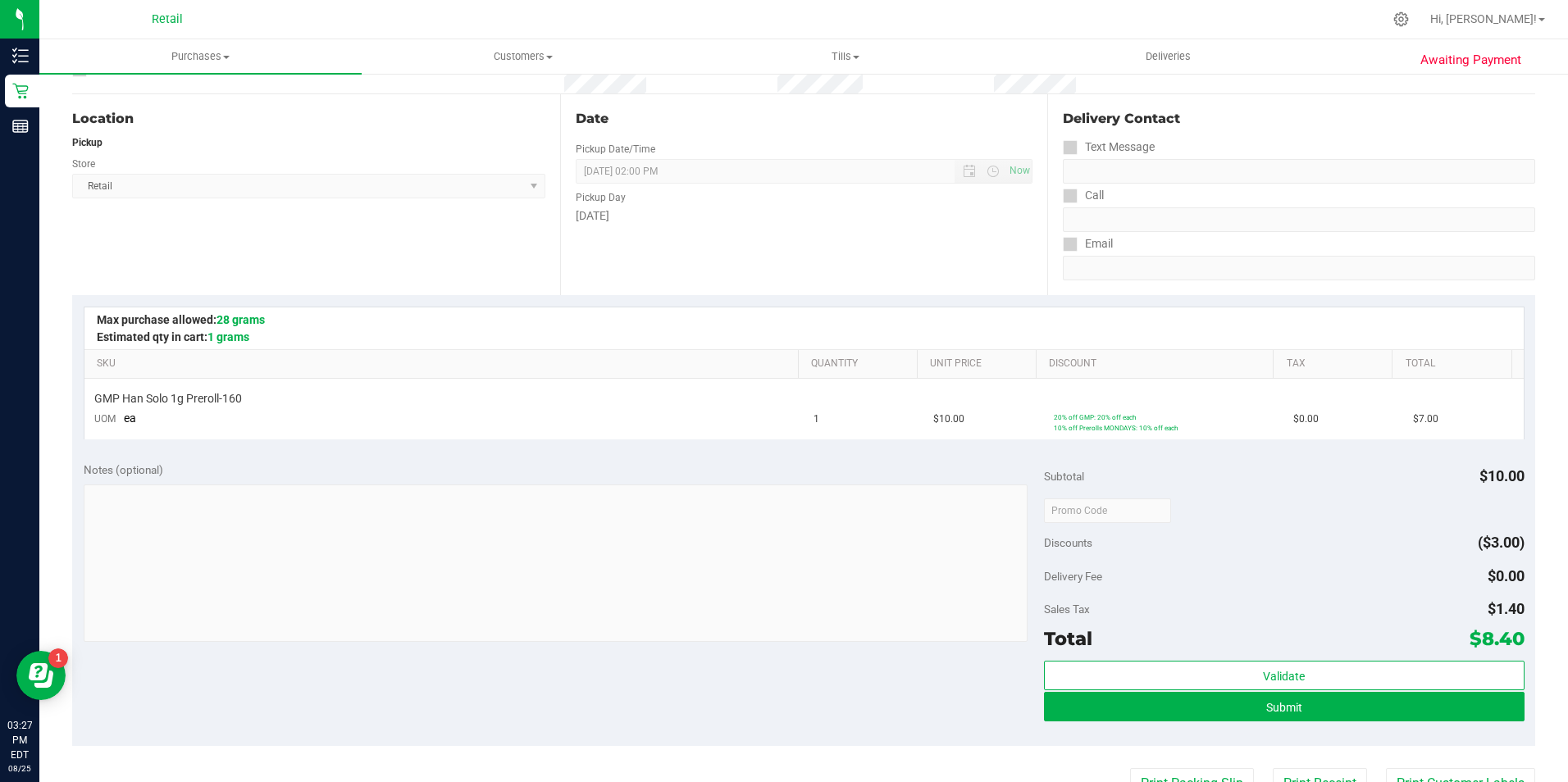
scroll to position [218, 0]
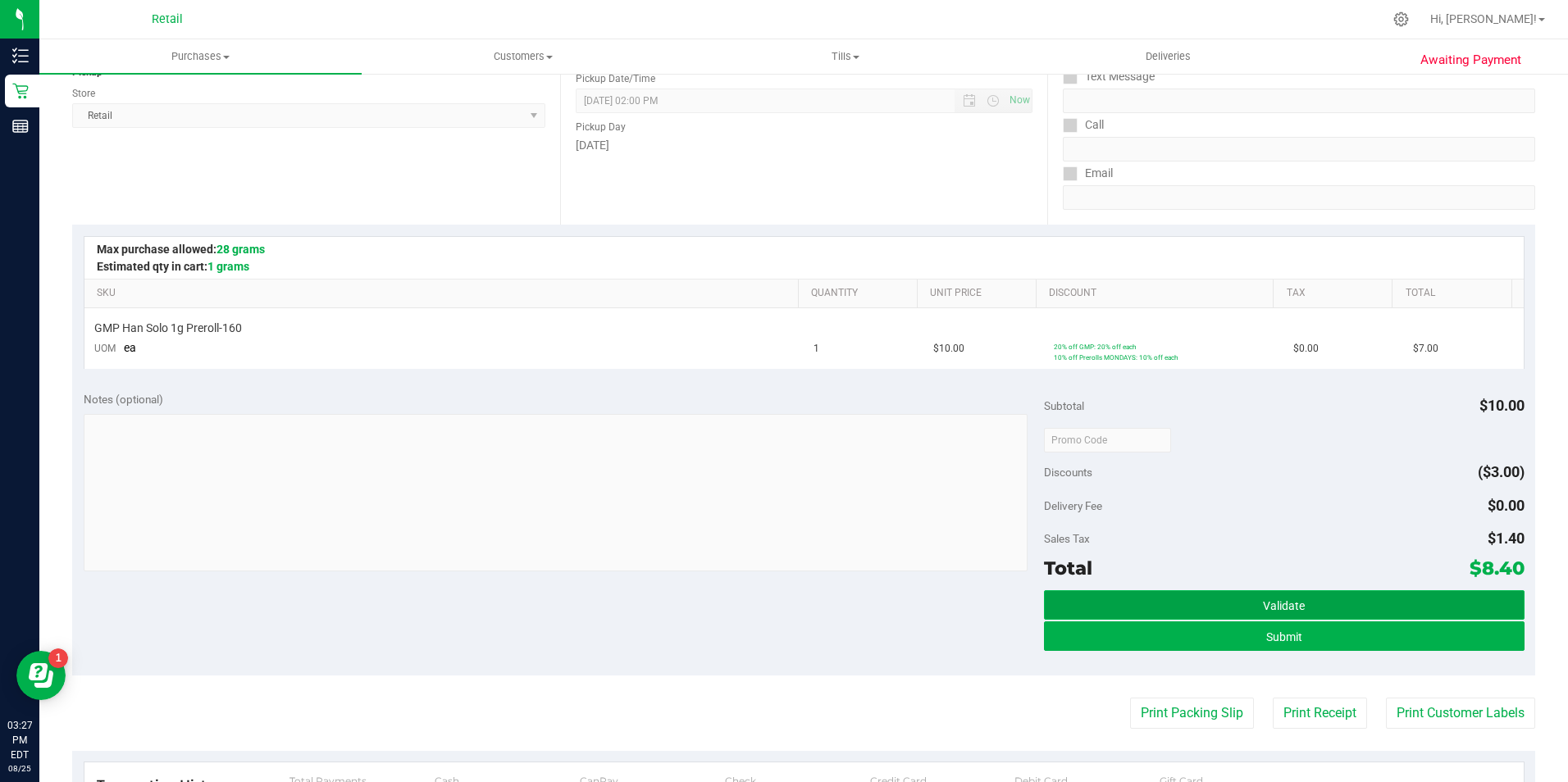
click at [1259, 619] on button "Validate" at bounding box center [1284, 605] width 480 height 29
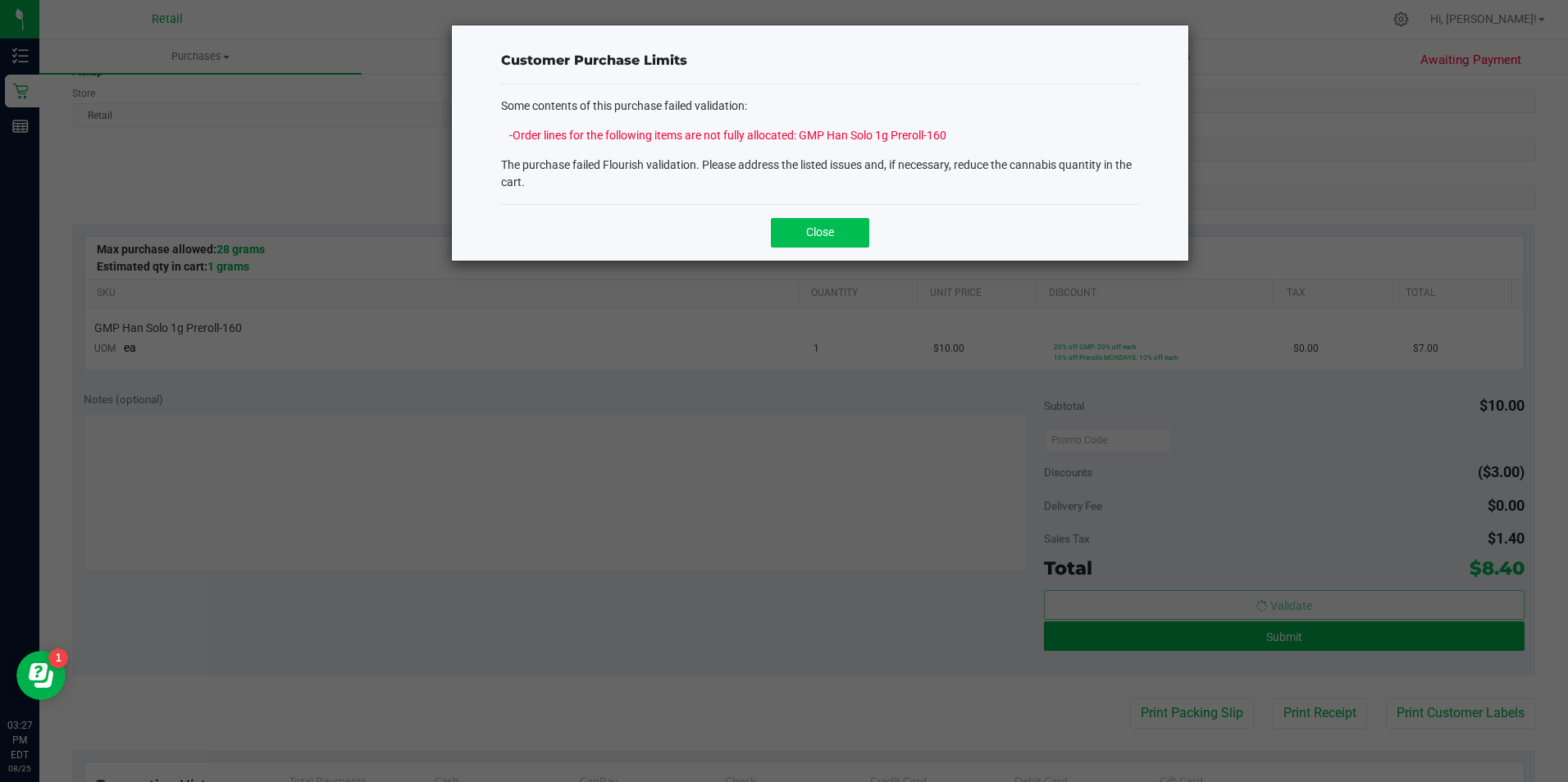
click at [810, 226] on span "Close" at bounding box center [820, 231] width 28 height 13
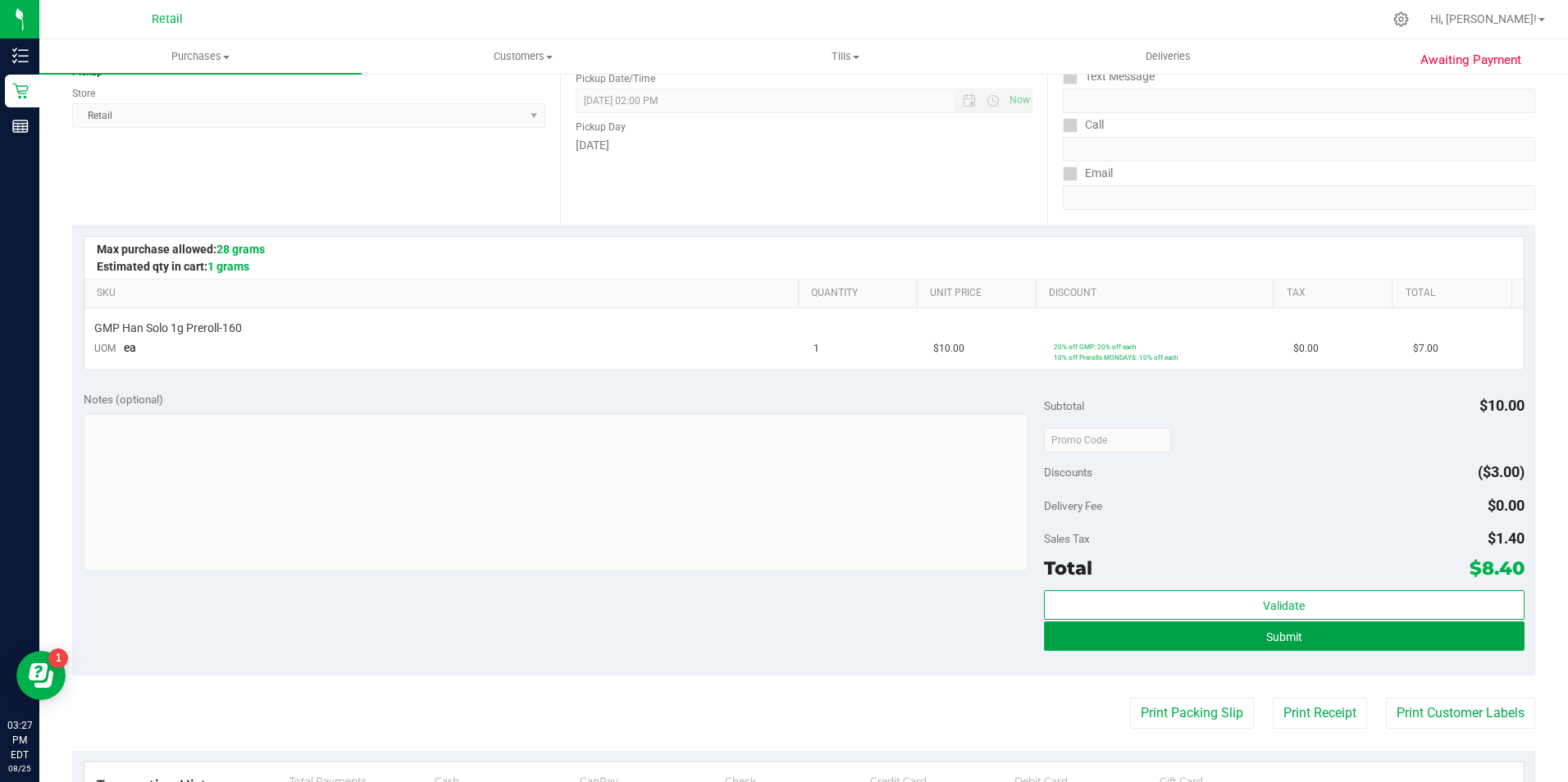
click at [1196, 637] on button "Submit" at bounding box center [1284, 637] width 480 height 29
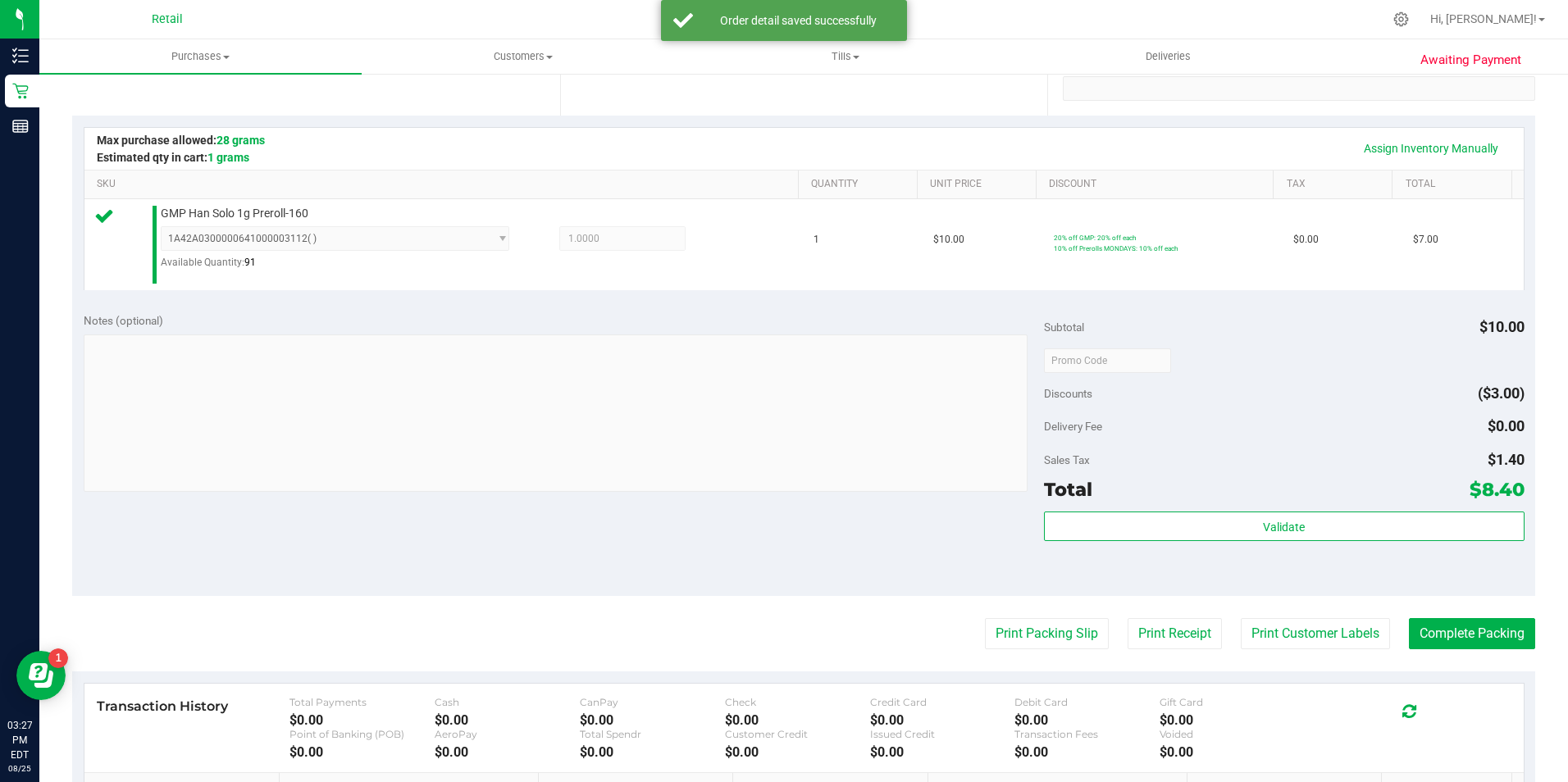
scroll to position [427, 0]
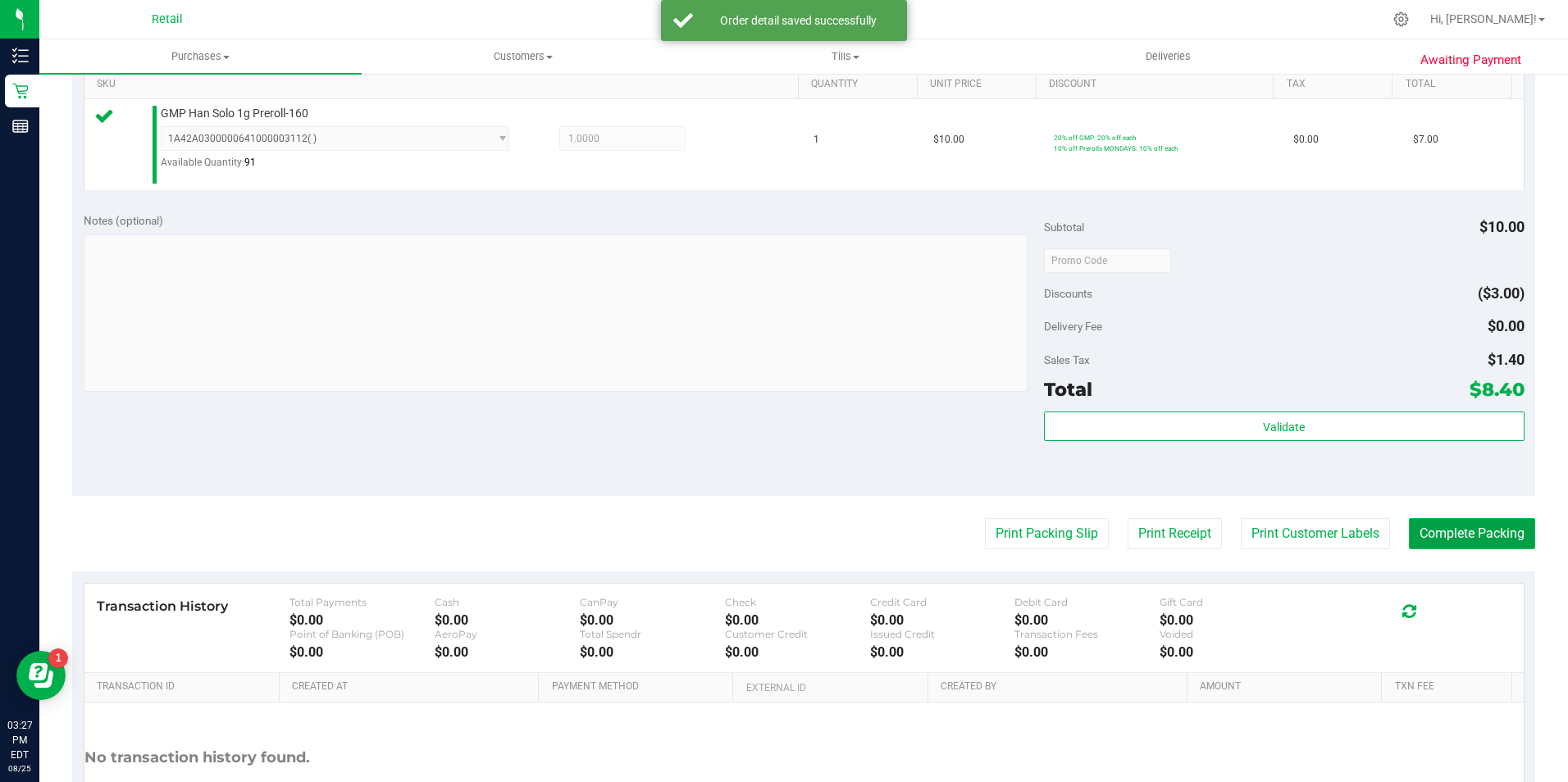
click at [1442, 545] on button "Complete Packing" at bounding box center [1471, 534] width 126 height 31
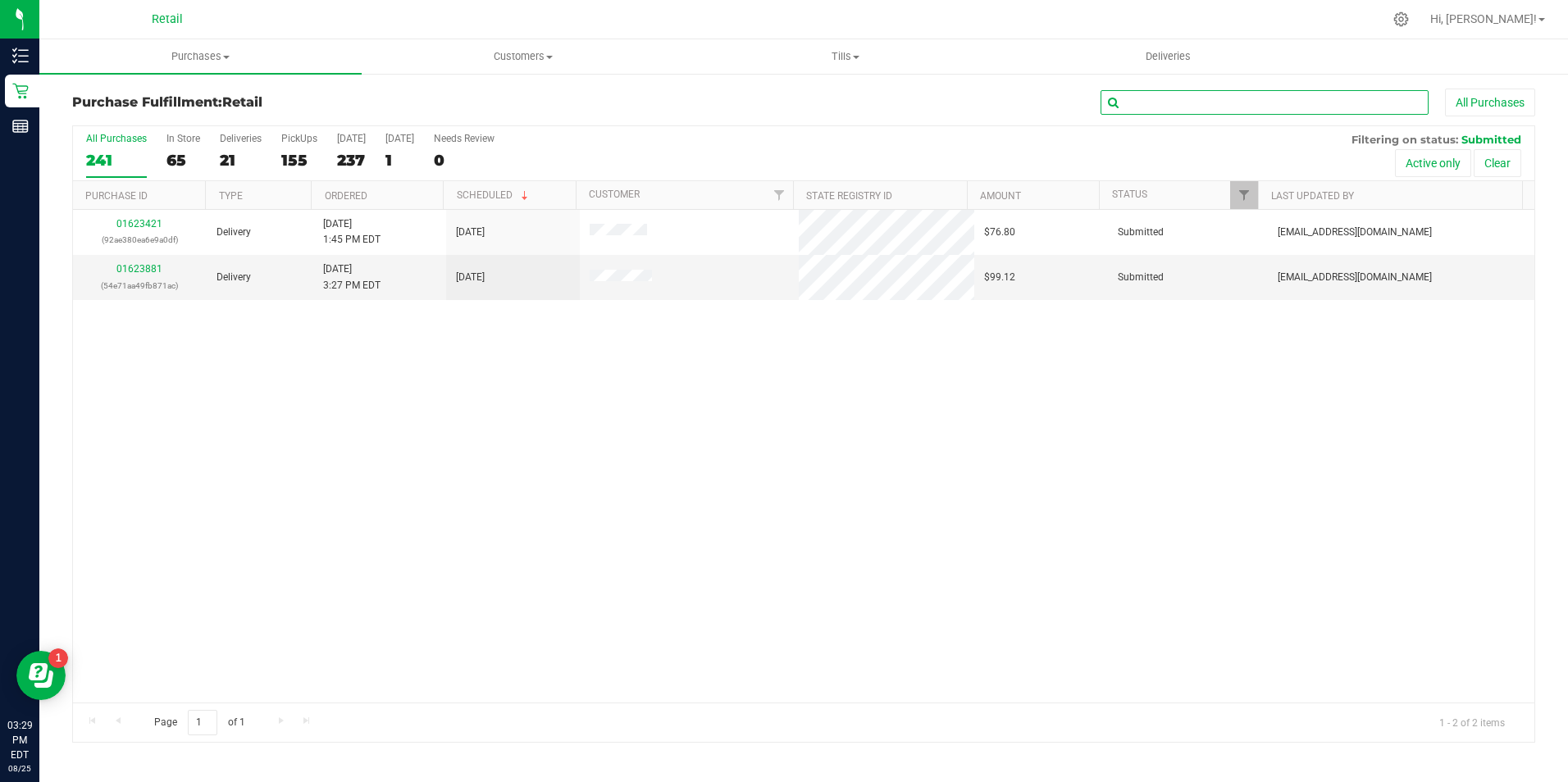
click at [1131, 103] on input "text" at bounding box center [1264, 102] width 328 height 24
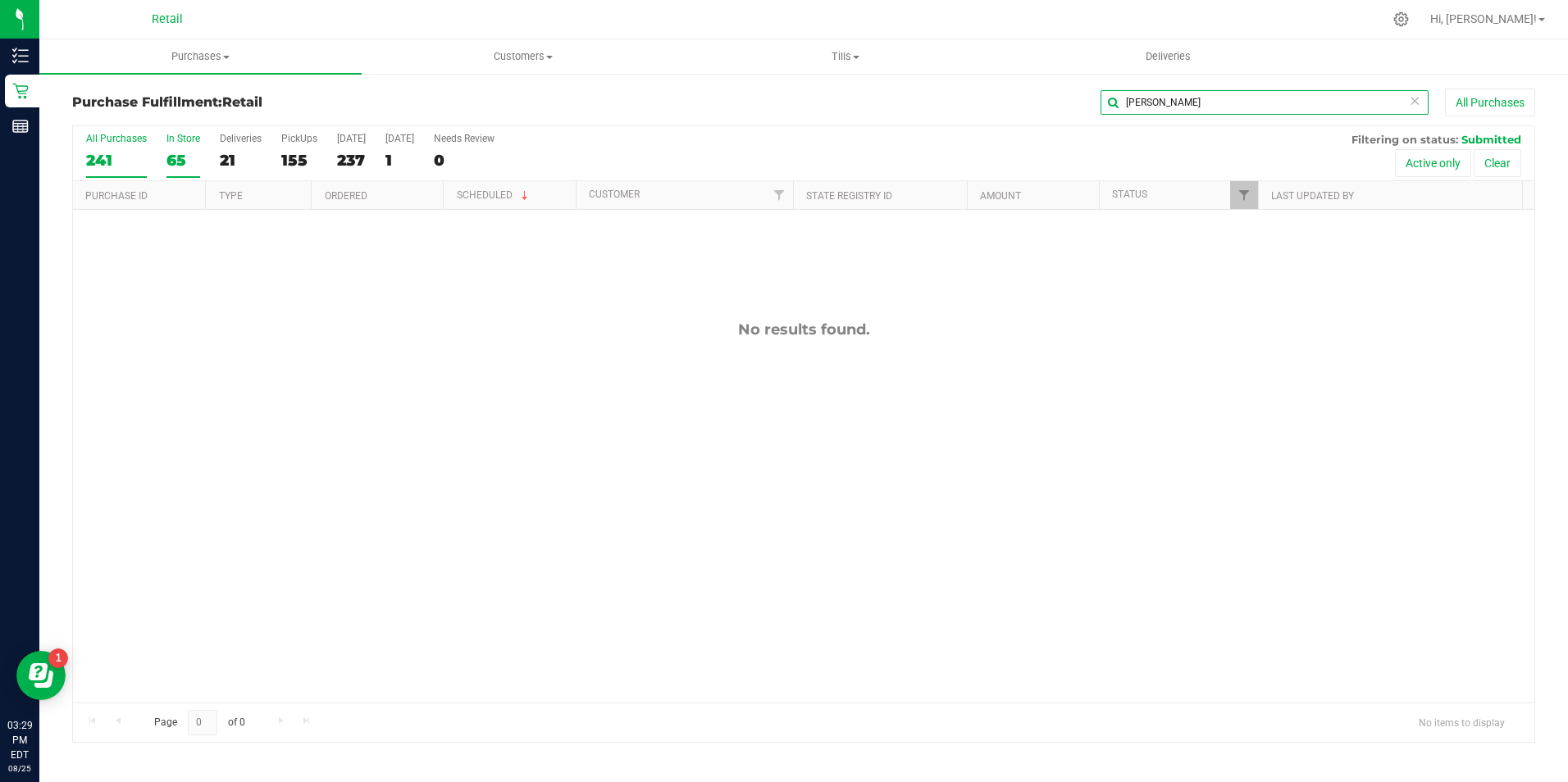
type input "arron"
click at [171, 160] on div "65" at bounding box center [183, 160] width 33 height 19
click at [0, 0] on input "In Store 65" at bounding box center [0, 0] width 0 height 0
click at [176, 165] on div "0" at bounding box center [183, 160] width 33 height 19
click at [0, 0] on input "In Store 0" at bounding box center [0, 0] width 0 height 0
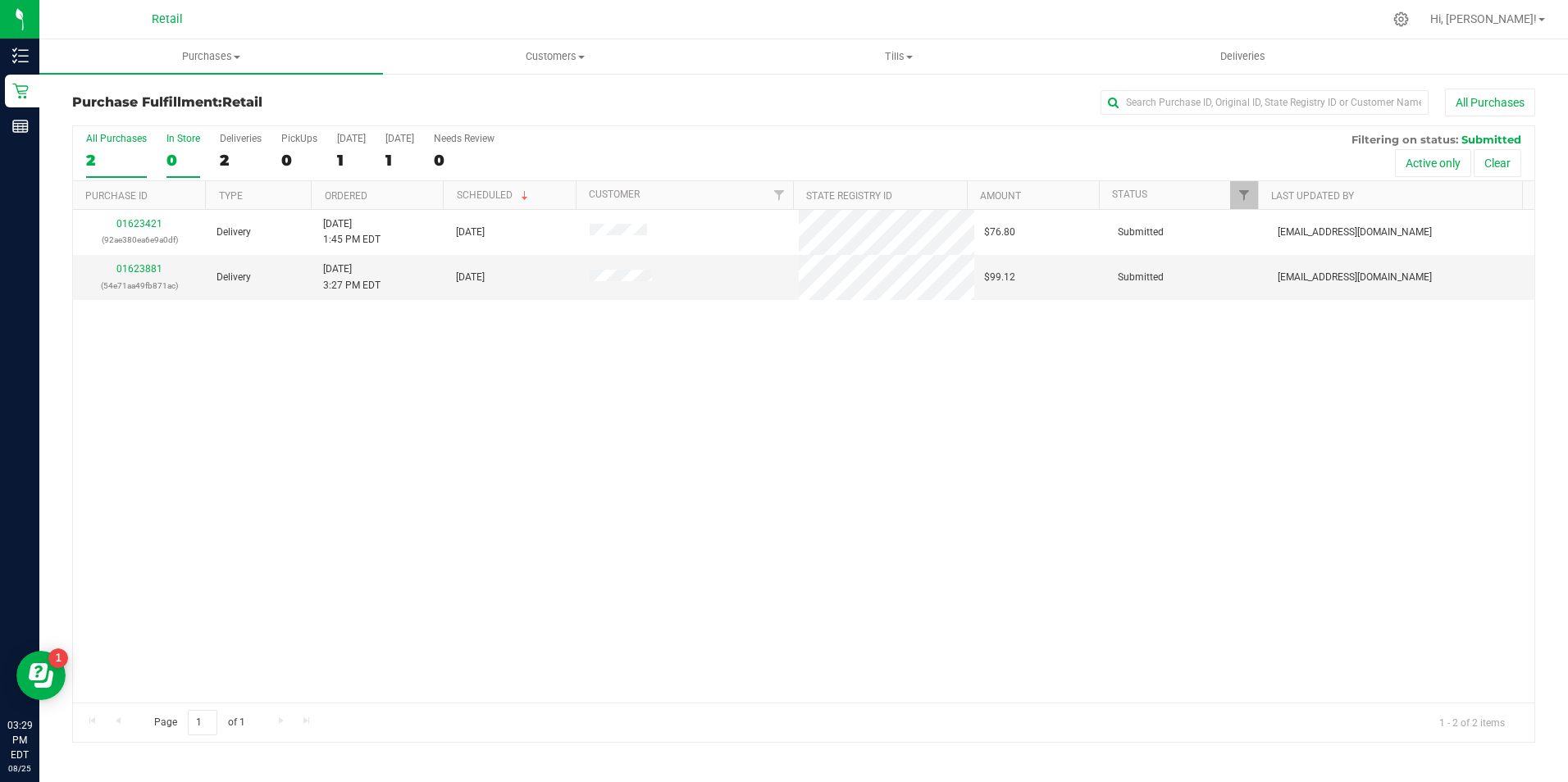
click at [169, 147] on label "In Store 0" at bounding box center [183, 155] width 33 height 45
click at [0, 0] on input "In Store 0" at bounding box center [0, 0] width 0 height 0
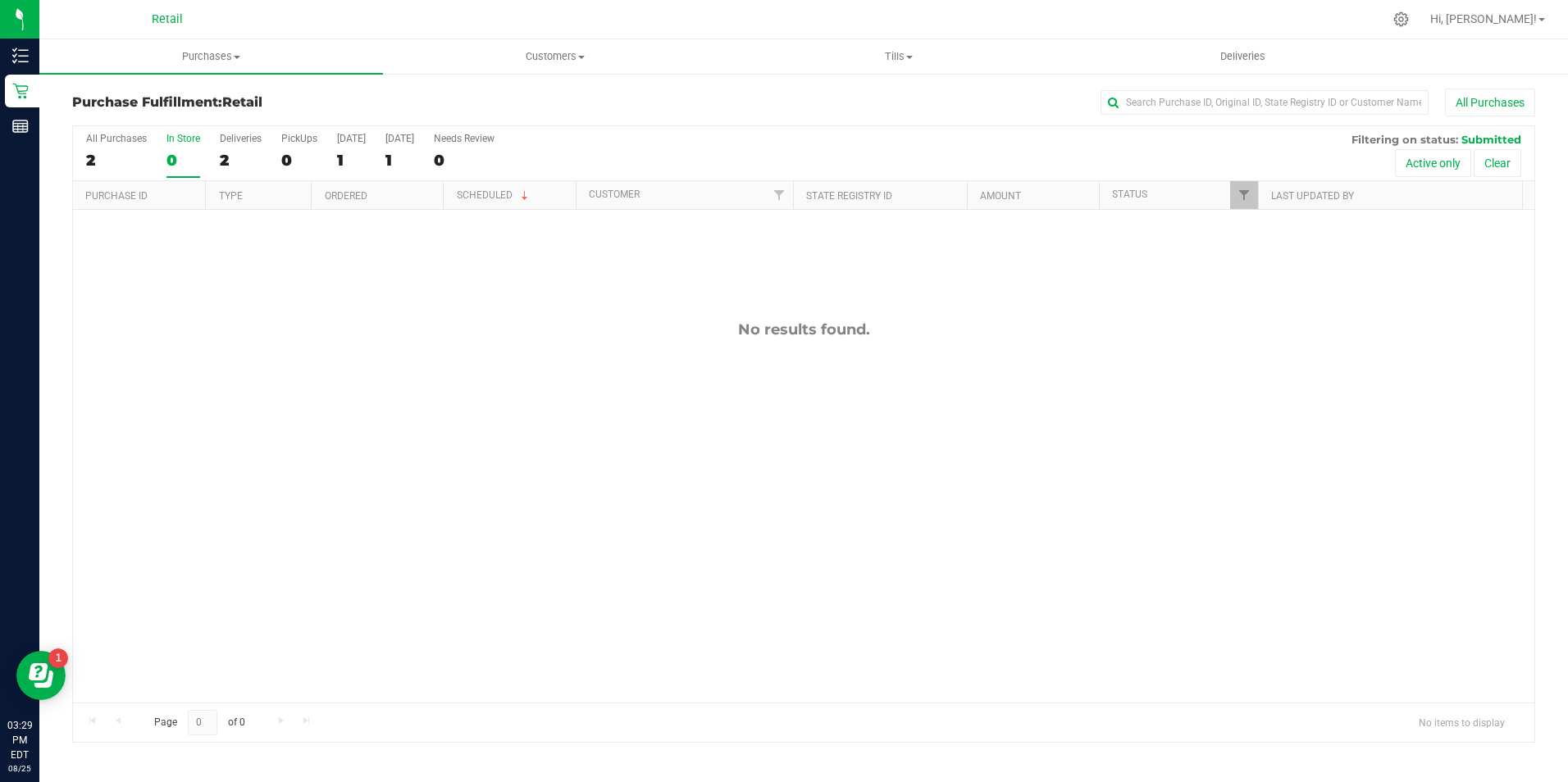
click at [170, 147] on label "In Store 0" at bounding box center [183, 155] width 33 height 45
click at [0, 0] on input "In Store 0" at bounding box center [0, 0] width 0 height 0
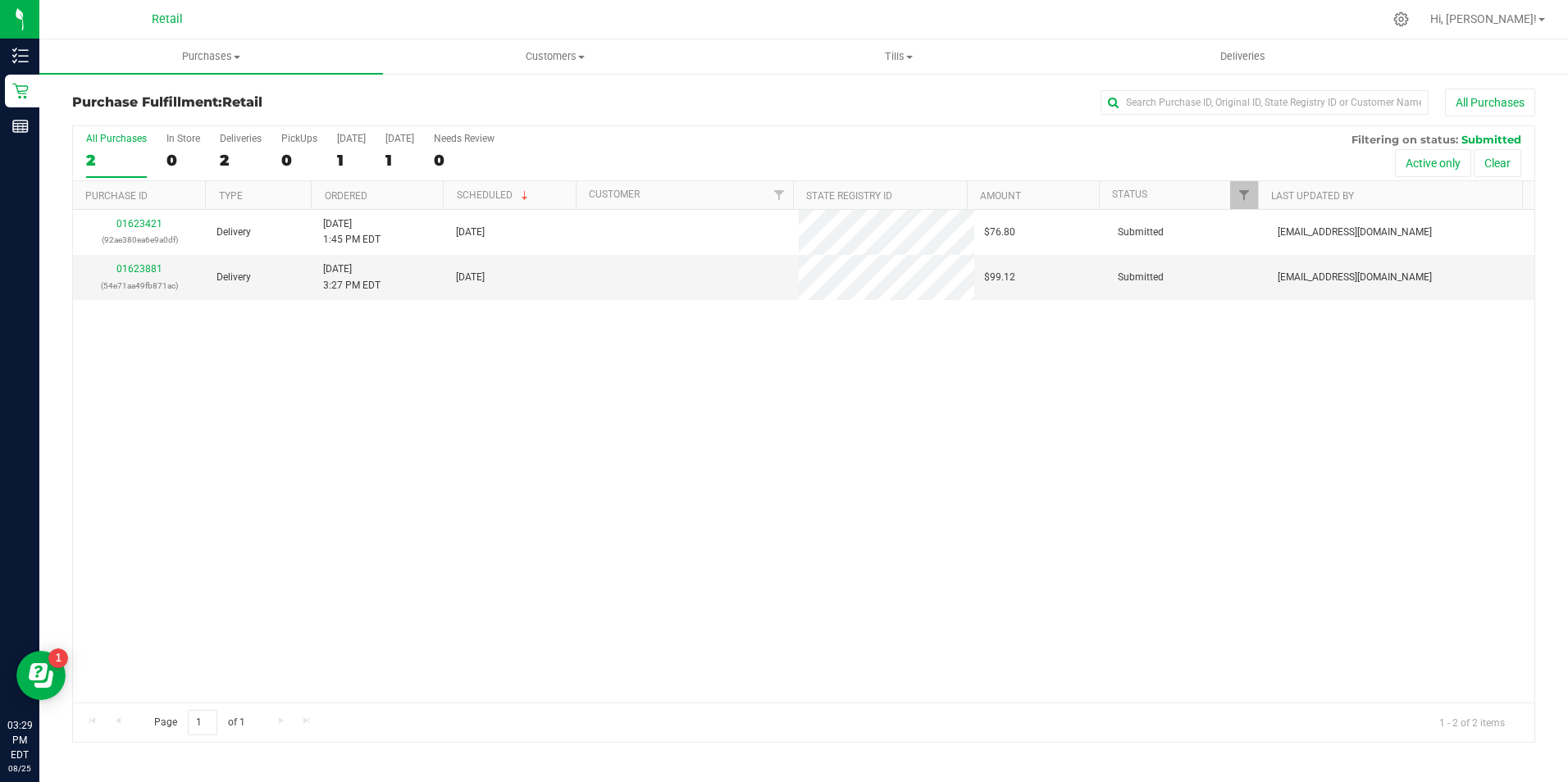
click at [180, 151] on div "0" at bounding box center [183, 160] width 33 height 19
click at [0, 0] on input "In Store 0" at bounding box center [0, 0] width 0 height 0
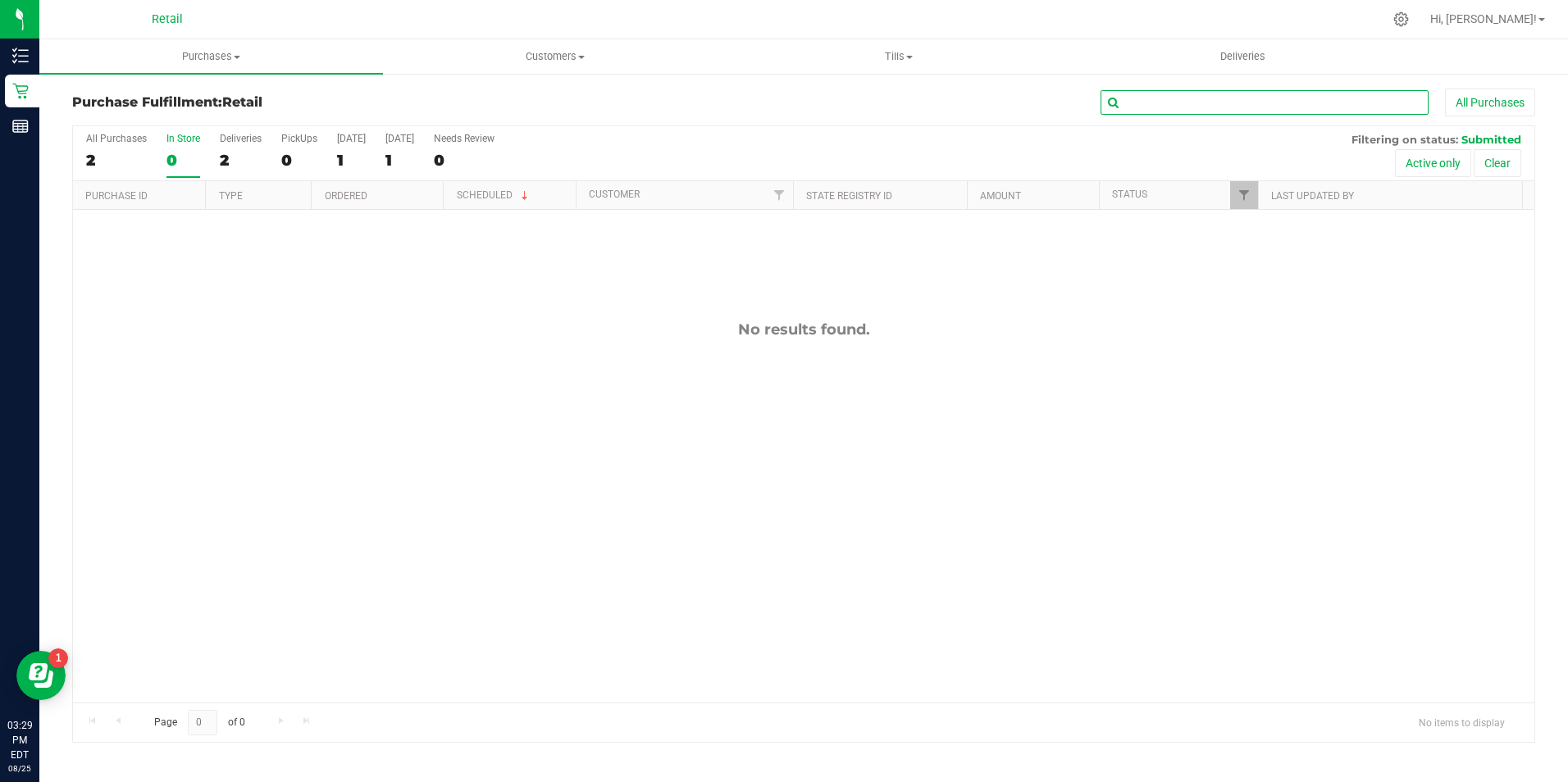
click at [1135, 109] on input "text" at bounding box center [1264, 102] width 328 height 24
type input "aaron"
